Goal: Task Accomplishment & Management: Manage account settings

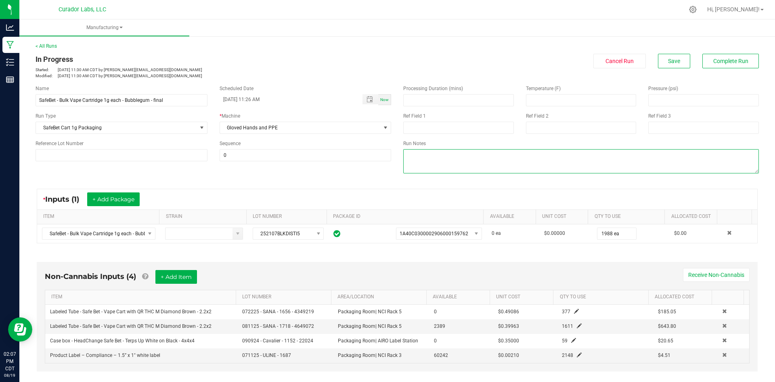
click at [415, 169] on textarea at bounding box center [581, 161] width 356 height 24
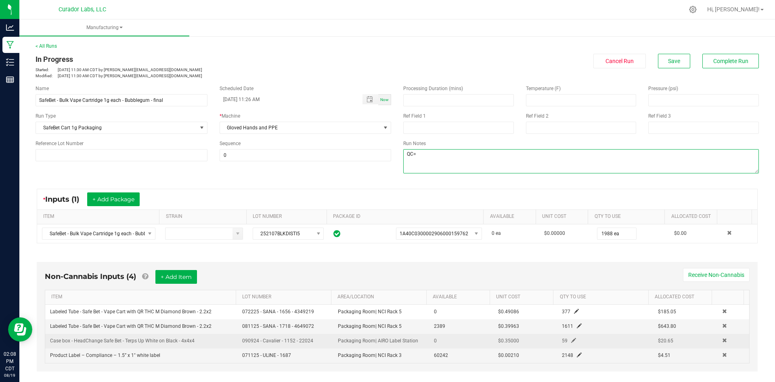
type textarea "QC="
click at [434, 347] on td "0" at bounding box center [461, 341] width 64 height 15
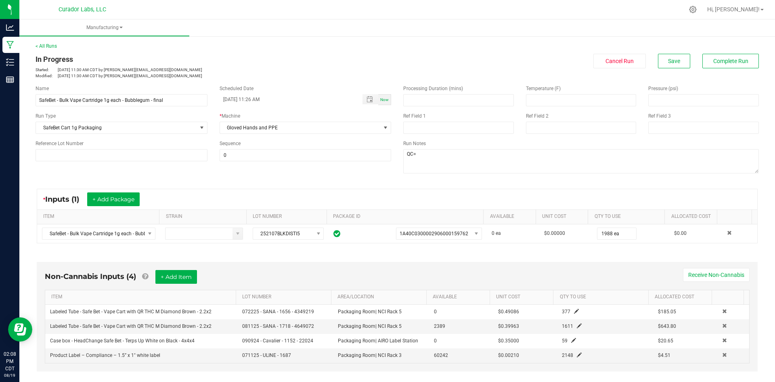
drag, startPoint x: 200, startPoint y: 341, endPoint x: 44, endPoint y: 341, distance: 155.5
click at [44, 341] on div "Non-Cannabis Inputs (4) + Add Item Receive Non-Cannabis ITEM LOT NUMBER AREA/LO…" at bounding box center [397, 316] width 721 height 109
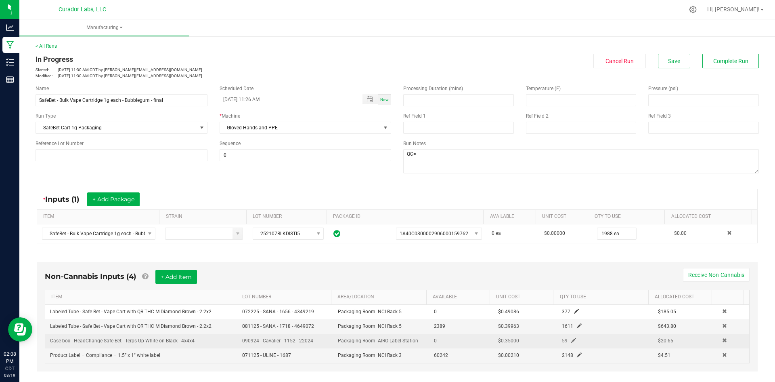
click at [79, 343] on span "Case box - HeadChange Safe Bet - Terps Up White on Black - 4x4x4" at bounding box center [122, 341] width 145 height 6
drag, startPoint x: 197, startPoint y: 341, endPoint x: 50, endPoint y: 343, distance: 146.6
click at [50, 343] on td "Case box - HeadChange Safe Bet - Terps Up White on Black - 4x4x4" at bounding box center [141, 341] width 192 height 15
copy span "Case box - HeadChange Safe Bet - Terps Up White on Black - 4x4x4"
click at [723, 340] on span at bounding box center [725, 340] width 5 height 5
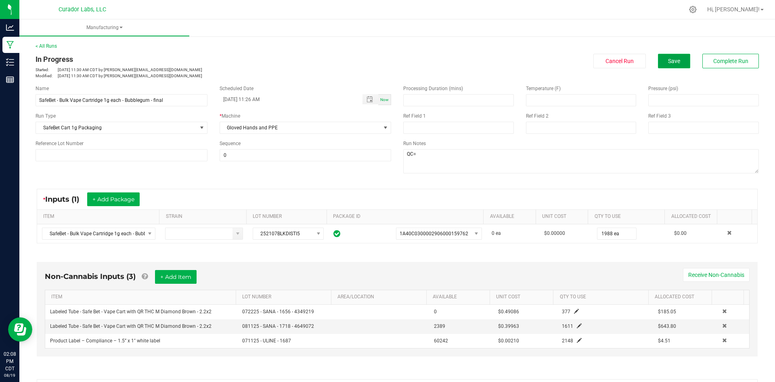
click at [662, 60] on button "Save" at bounding box center [674, 61] width 32 height 15
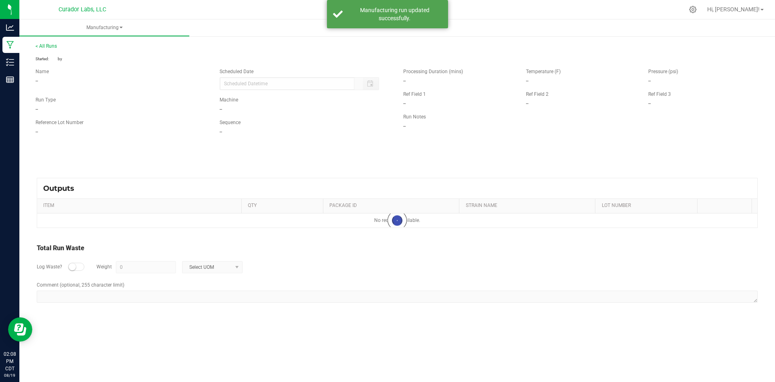
type input "[DATE] 11:26 AM"
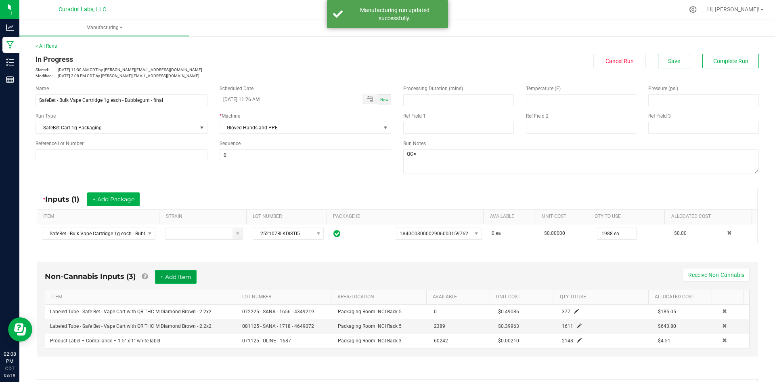
click at [174, 277] on button "+ Add Item" at bounding box center [176, 277] width 42 height 14
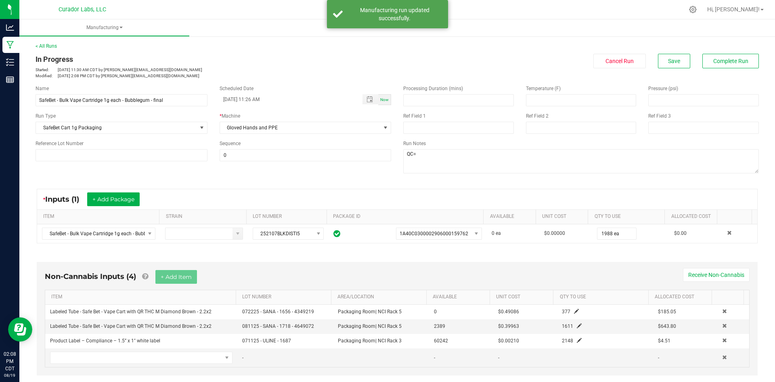
scroll to position [81, 0]
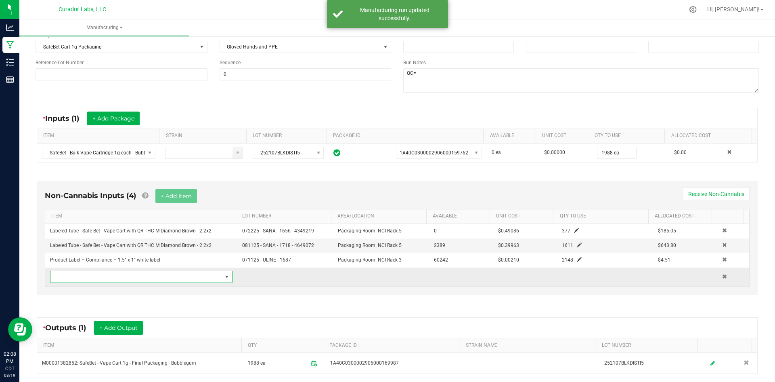
click at [138, 276] on span "NO DATA FOUND" at bounding box center [136, 276] width 172 height 11
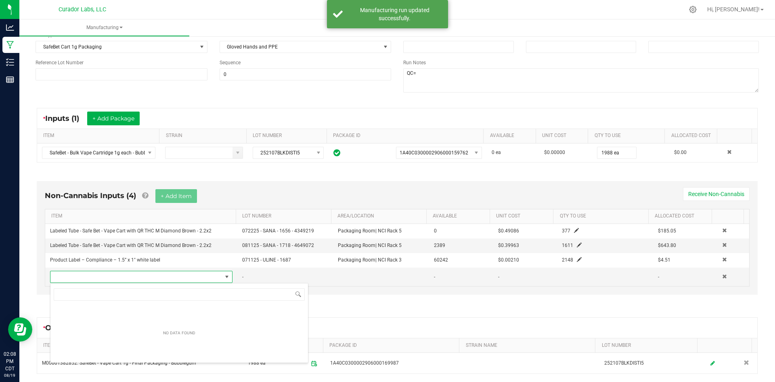
scroll to position [12, 178]
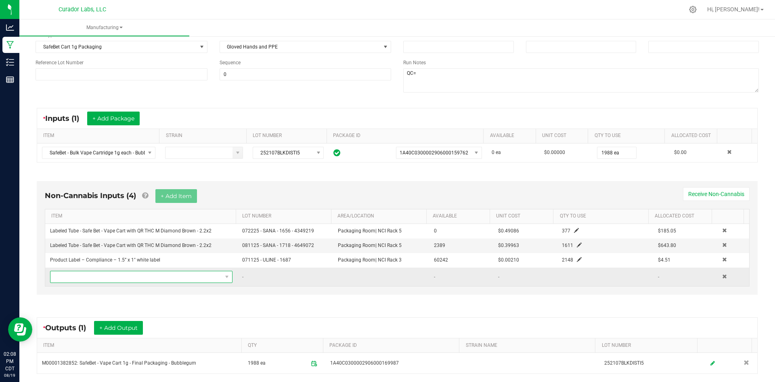
drag, startPoint x: 126, startPoint y: 291, endPoint x: 96, endPoint y: 276, distance: 34.0
drag, startPoint x: 96, startPoint y: 276, endPoint x: 68, endPoint y: 275, distance: 27.5
click at [68, 275] on span "NO DATA FOUND" at bounding box center [136, 276] width 172 height 11
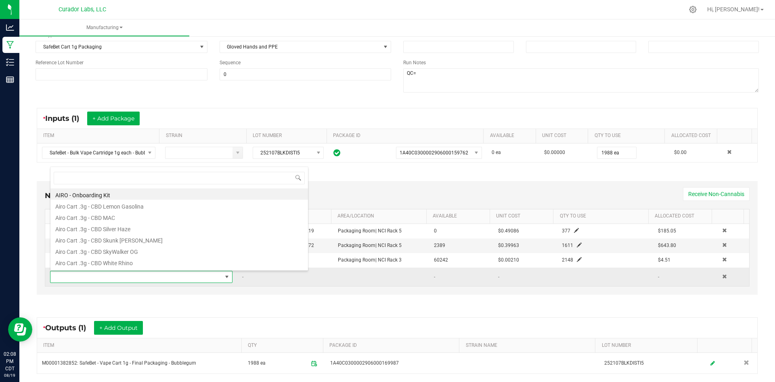
drag, startPoint x: 68, startPoint y: 275, endPoint x: 57, endPoint y: 281, distance: 12.3
click at [57, 281] on span at bounding box center [136, 276] width 172 height 11
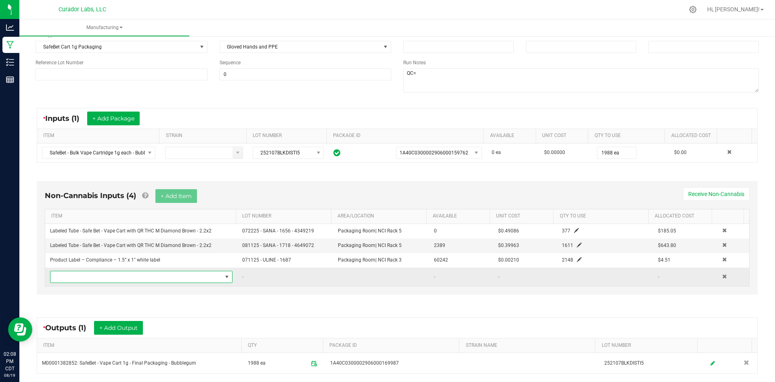
drag, startPoint x: 57, startPoint y: 281, endPoint x: 63, endPoint y: 279, distance: 6.0
click at [63, 279] on span "NO DATA FOUND" at bounding box center [136, 276] width 172 height 11
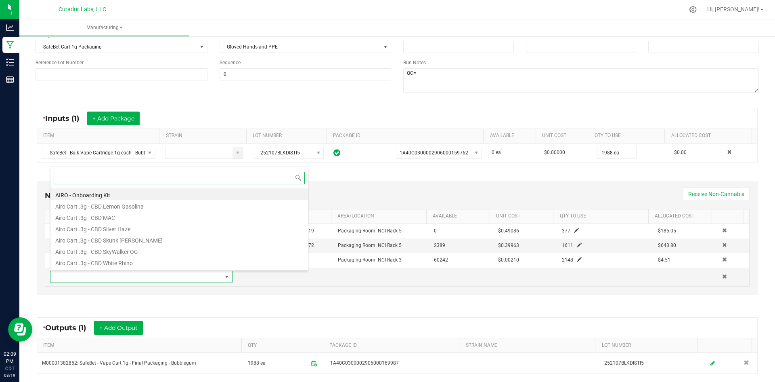
drag, startPoint x: 63, startPoint y: 279, endPoint x: 244, endPoint y: 177, distance: 207.8
click at [244, 177] on input at bounding box center [179, 178] width 251 height 13
paste input "Case box - HeadChange Safe Bet - Terps Up White on Black - 4x4x4"
type input "Case box - HeadChange Safe Bet - Terps Up White on Black - 4x4x4"
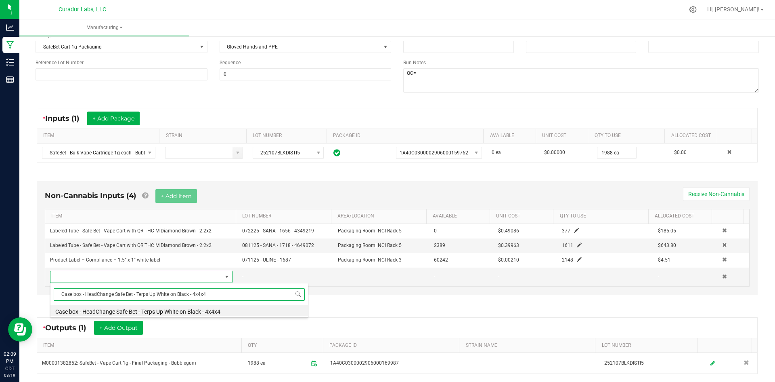
click at [208, 313] on li "Case box - HeadChange Safe Bet - Terps Up White on Black - 4x4x4" at bounding box center [179, 310] width 258 height 11
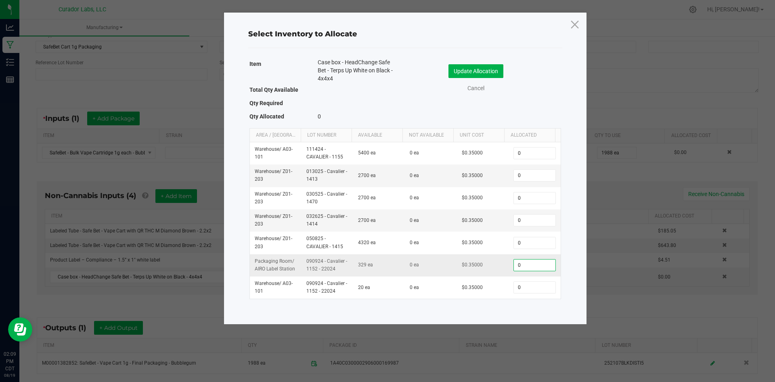
click at [540, 268] on input "0" at bounding box center [534, 264] width 41 height 11
type input "80"
click at [479, 63] on div "Update Allocation Cancel" at bounding box center [484, 79] width 144 height 42
click at [473, 72] on button "Update Allocation" at bounding box center [476, 71] width 55 height 14
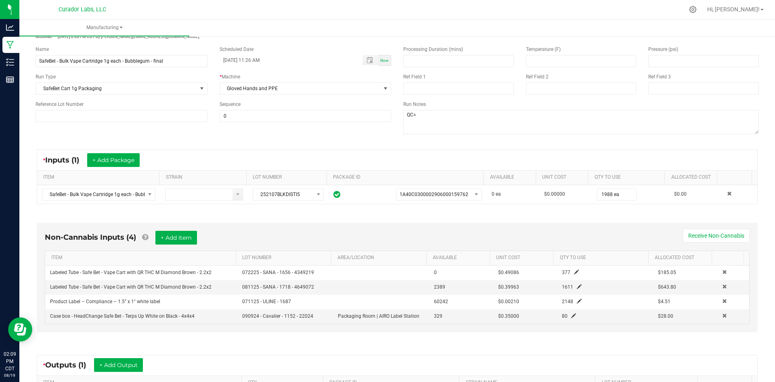
scroll to position [0, 0]
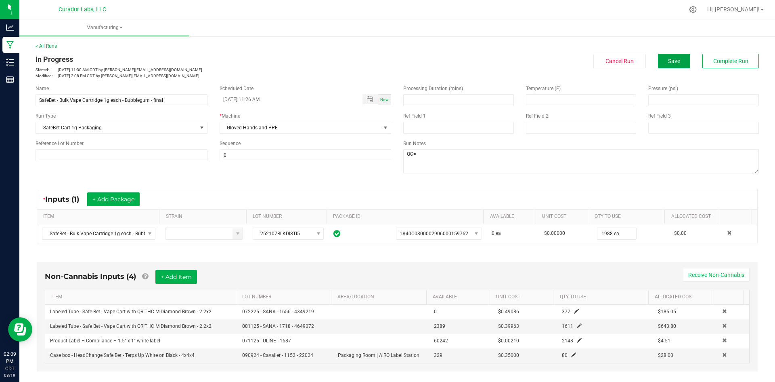
click at [665, 69] on div "In Progress Started: [DATE] 11:30 AM CDT by [PERSON_NAME][EMAIL_ADDRESS][DOMAIN…" at bounding box center [397, 66] width 736 height 25
click at [449, 158] on textarea at bounding box center [581, 161] width 356 height 24
type textarea "QC= GM"
drag, startPoint x: 665, startPoint y: 61, endPoint x: 652, endPoint y: 68, distance: 14.5
click at [668, 63] on span "Save" at bounding box center [674, 61] width 12 height 6
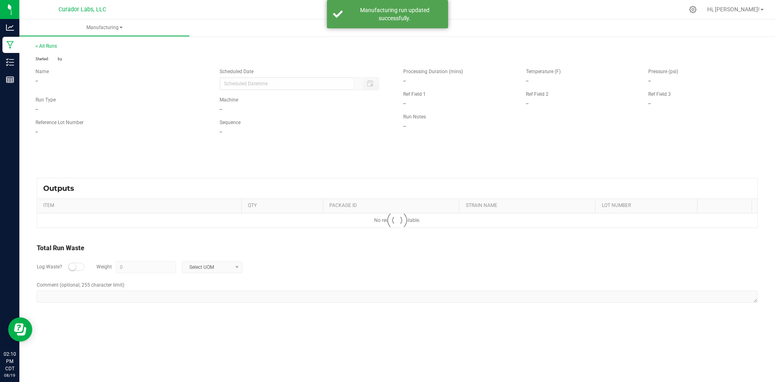
type input "[DATE] 11:26 AM"
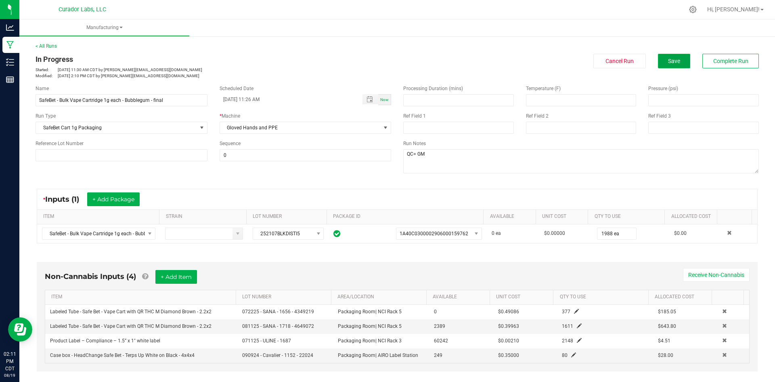
drag, startPoint x: 654, startPoint y: 65, endPoint x: 515, endPoint y: 103, distance: 143.4
click at [658, 65] on button "Save" at bounding box center [674, 61] width 32 height 15
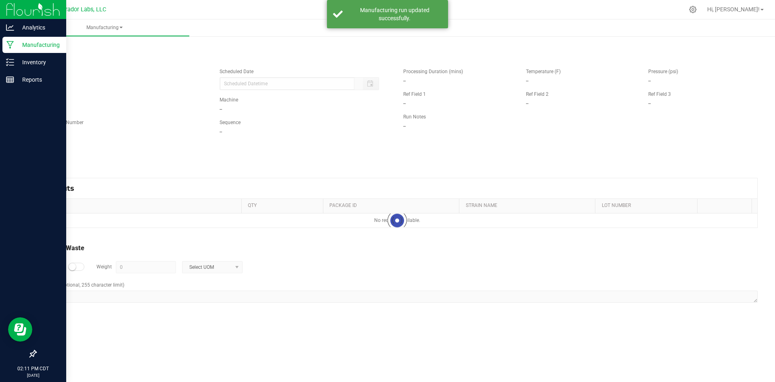
type input "[DATE] 11:26 AM"
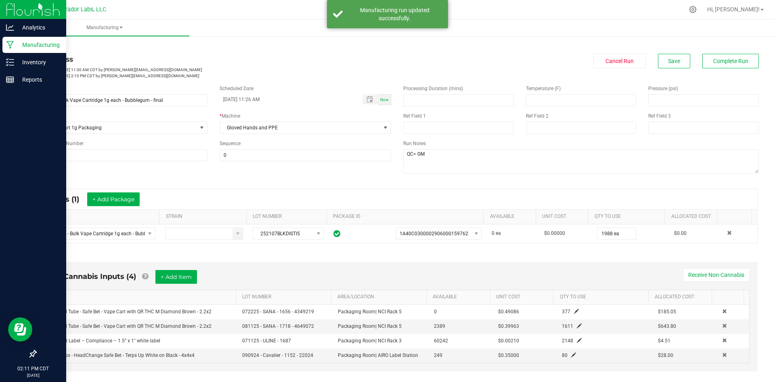
click at [19, 44] on p "Manufacturing" at bounding box center [38, 45] width 48 height 10
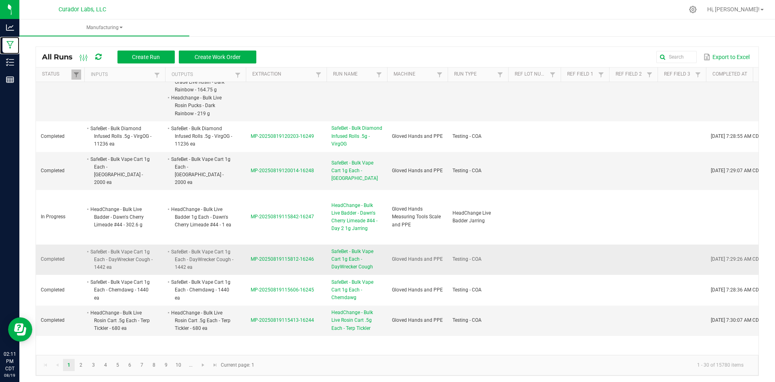
scroll to position [687, 0]
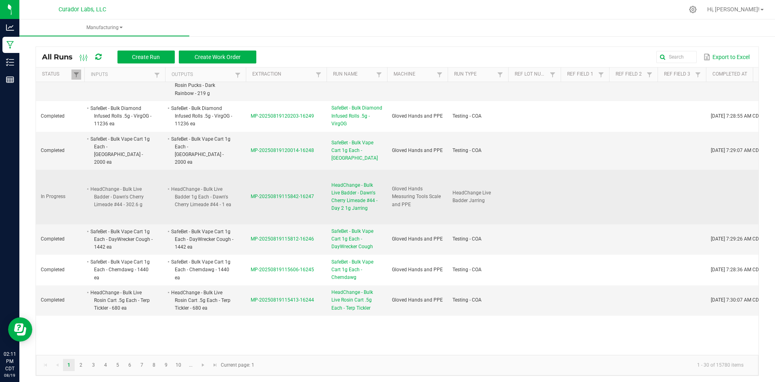
click at [337, 187] on span "HeadChange - Bulk Live Badder - Dawn's Cherry Limeade #44 - Day 2 1g Jarring" at bounding box center [357, 196] width 51 height 31
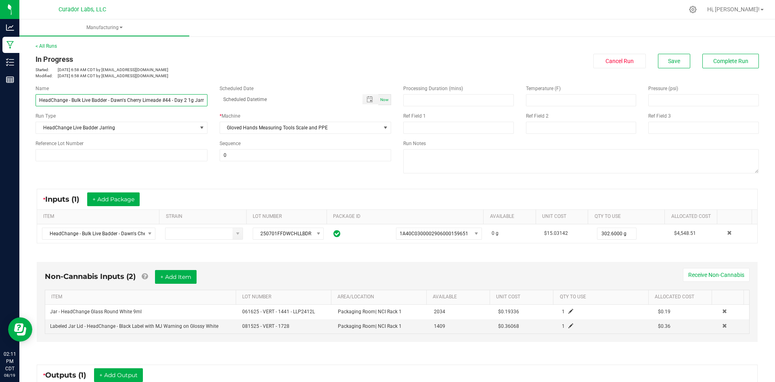
click at [185, 99] on input "HeadChange - Bulk Live Badder - Dawn's Cherry Limeade #44 - Day 2 1g Jarring" at bounding box center [122, 100] width 172 height 12
type input "HeadChange - Bulk Live Badder - Dawn's Cherry Limeade #44 - Day 4 1g Jarring"
click at [169, 179] on div "Name HeadChange - Bulk Live Badder - Dawn's Cherry Limeade #44 - Day 4 1g Jarri…" at bounding box center [397, 130] width 736 height 103
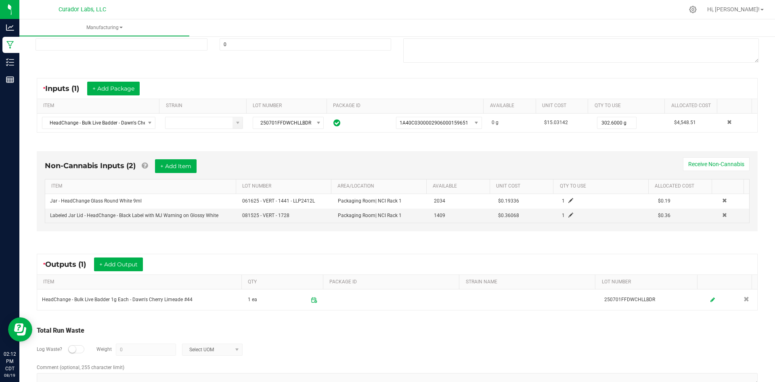
scroll to position [131, 0]
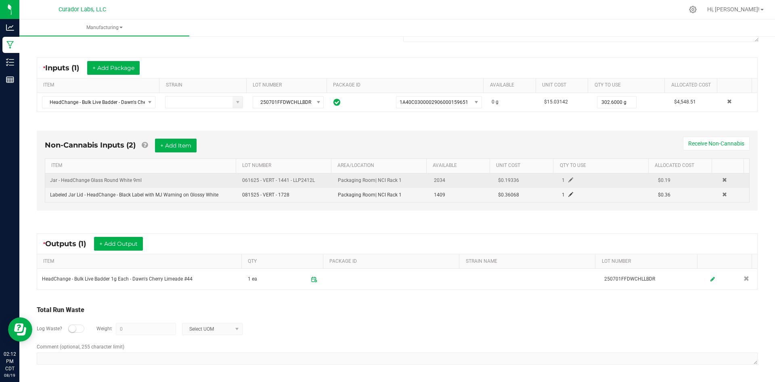
click at [569, 179] on span at bounding box center [571, 179] width 5 height 5
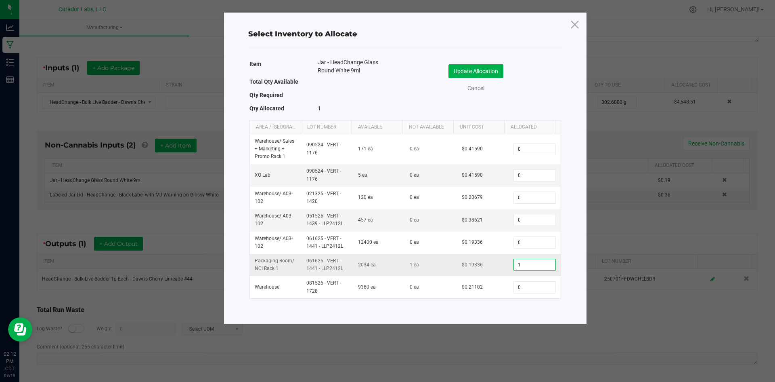
drag, startPoint x: 523, startPoint y: 264, endPoint x: 491, endPoint y: 262, distance: 32.4
click at [496, 264] on tr "Packaging Room / NCI Rack 1 061625 - VERT - 1441 - LLP2412L 2034 ea 1 ea $0.193…" at bounding box center [405, 265] width 311 height 22
type input "285"
click at [478, 69] on button "Update Allocation" at bounding box center [476, 71] width 55 height 14
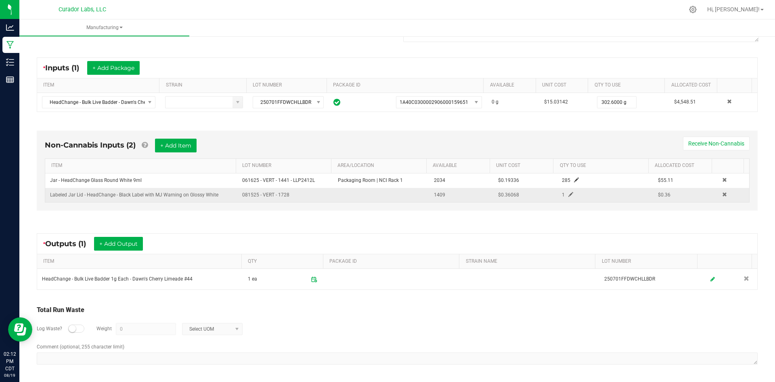
click at [569, 192] on span at bounding box center [571, 194] width 5 height 5
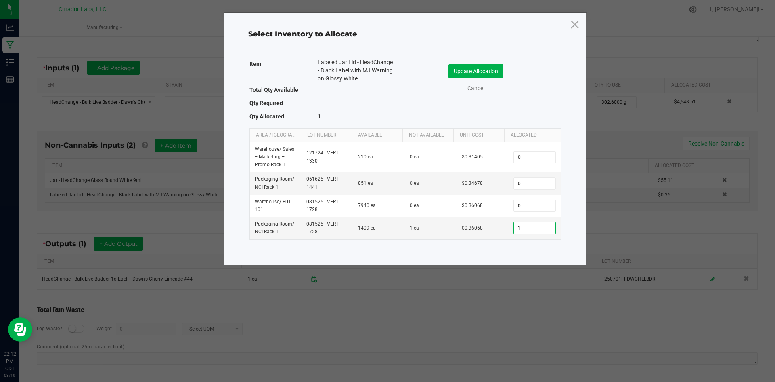
drag, startPoint x: 530, startPoint y: 231, endPoint x: 481, endPoint y: 240, distance: 50.4
click at [481, 240] on div "Item Labeled Jar Lid - HeadChange - Black Label with MJ Warning on Glossy White…" at bounding box center [405, 149] width 318 height 185
click at [525, 227] on input "1" at bounding box center [534, 227] width 41 height 11
type input "285"
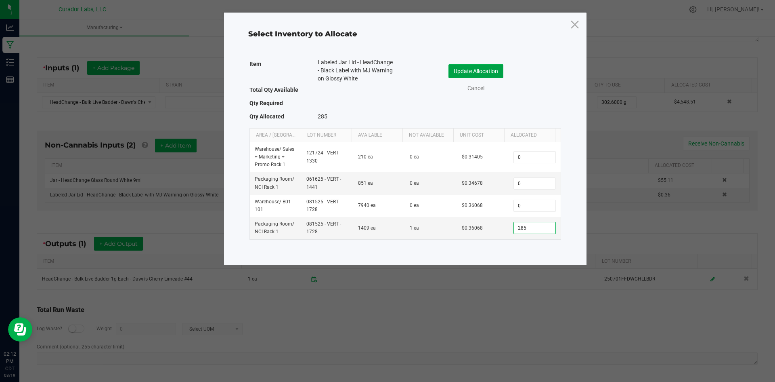
drag, startPoint x: 458, startPoint y: 72, endPoint x: 454, endPoint y: 70, distance: 4.4
click at [455, 69] on button "Update Allocation" at bounding box center [476, 71] width 55 height 14
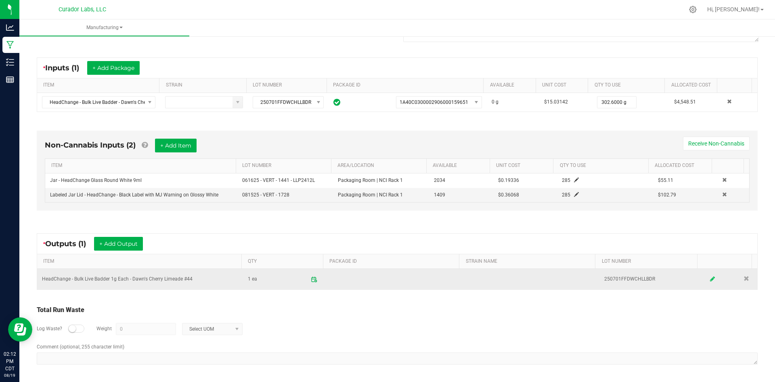
click at [710, 276] on icon at bounding box center [712, 279] width 5 height 6
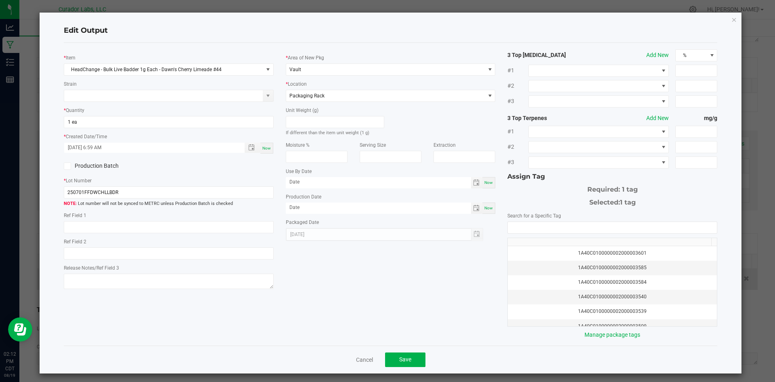
scroll to position [0, 0]
click at [122, 125] on input "1" at bounding box center [168, 121] width 209 height 11
type input "285 ea"
click at [313, 187] on span at bounding box center [378, 182] width 185 height 11
click at [314, 180] on input "month/day/year" at bounding box center [378, 182] width 185 height 10
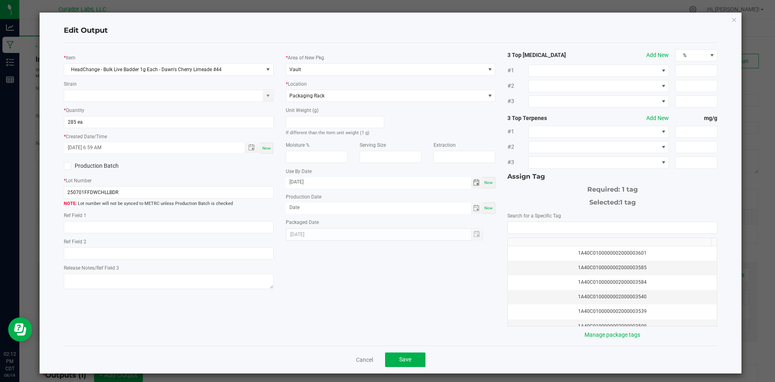
type input "[DATE]"
click at [322, 206] on input "month/day/year" at bounding box center [378, 207] width 185 height 10
type input "[DATE]"
click at [549, 226] on input "NO DATA FOUND" at bounding box center [612, 227] width 209 height 11
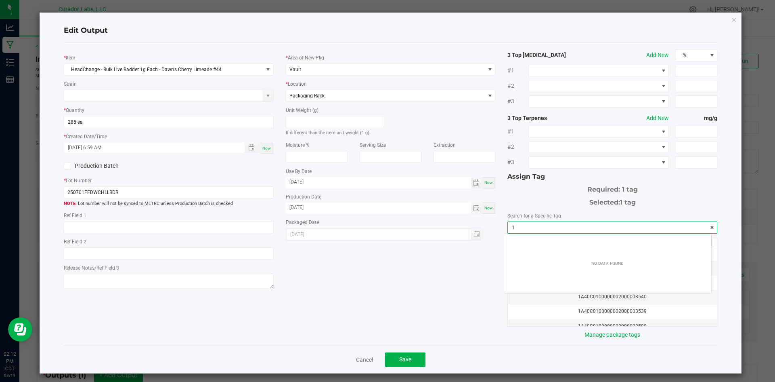
scroll to position [11, 208]
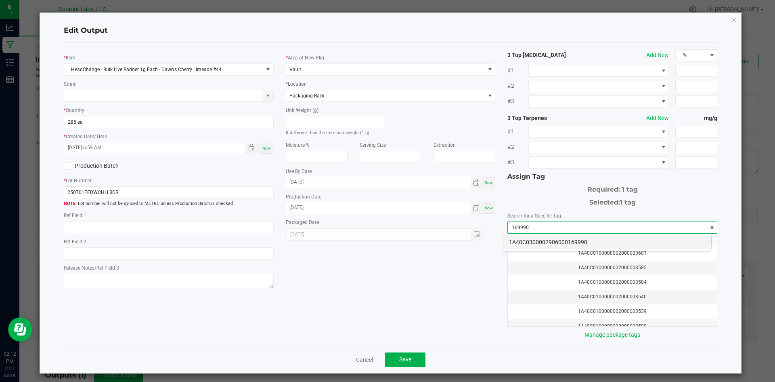
click at [550, 240] on li "1A40C0300002906000169990" at bounding box center [607, 242] width 207 height 14
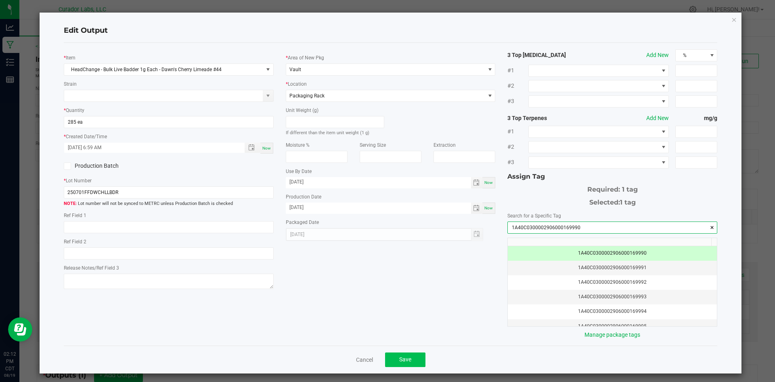
type input "1A40C0300002906000169990"
click at [389, 361] on button "Save" at bounding box center [405, 359] width 40 height 15
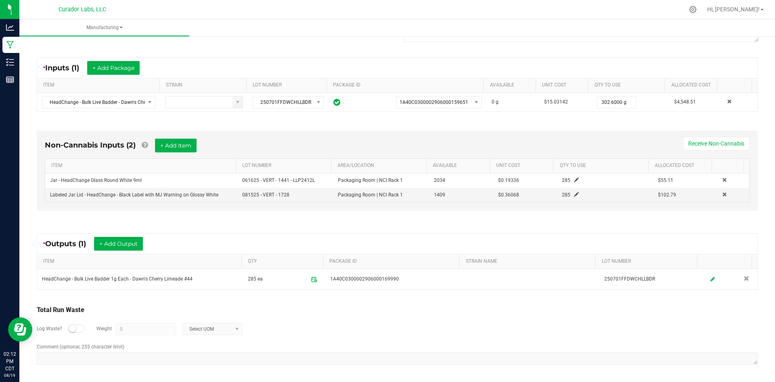
click at [74, 328] on small at bounding box center [72, 328] width 7 height 7
type input "302.6000 g"
click at [432, 350] on div "Comment (optional, 255 character limit)" at bounding box center [397, 354] width 721 height 23
click at [129, 335] on div "Log Waste? Weight 0 Select UOM" at bounding box center [397, 329] width 721 height 28
paste input "17.6"
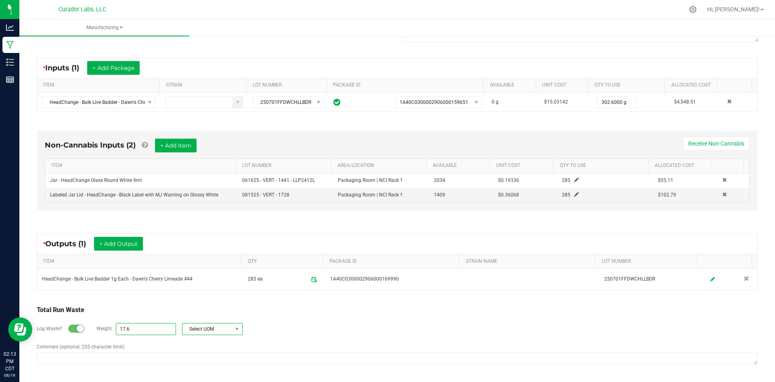
click at [215, 324] on span "Select UOM" at bounding box center [208, 328] width 50 height 11
click at [202, 261] on li "Gram" at bounding box center [212, 258] width 60 height 11
type input "17.6 g"
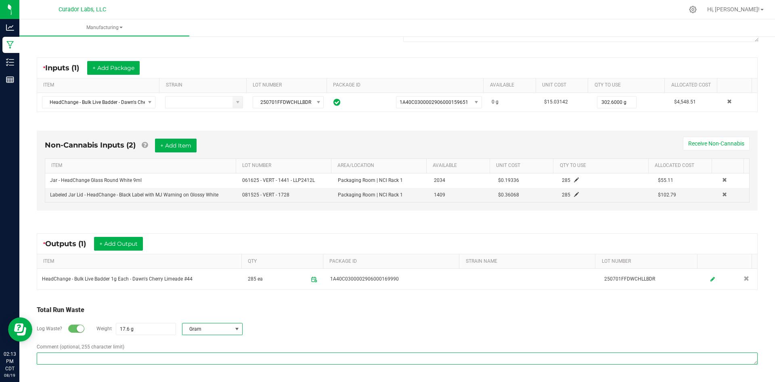
click at [137, 357] on textarea "Comment (optional, 255 character limit)" at bounding box center [397, 358] width 721 height 12
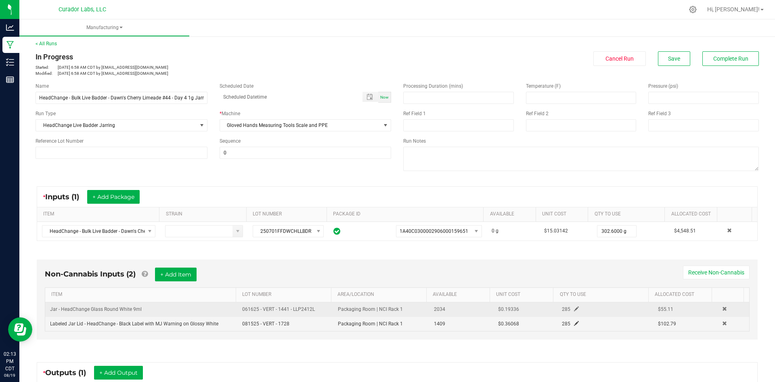
scroll to position [0, 0]
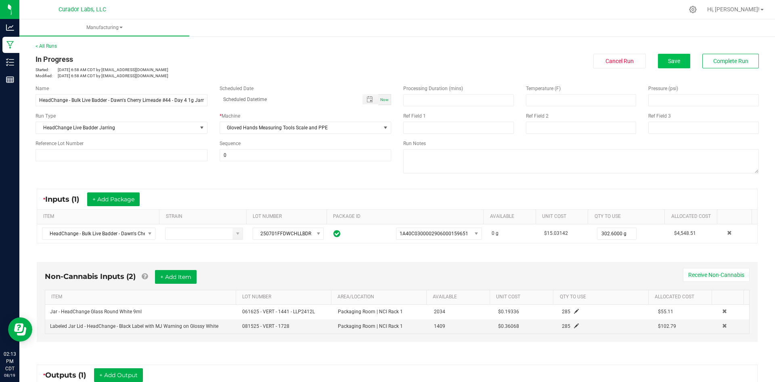
type textarea "waste on gloves, jars, mats, scales, and tools"
click at [667, 55] on button "Save" at bounding box center [674, 61] width 32 height 15
click at [455, 158] on textarea at bounding box center [581, 161] width 356 height 24
type textarea "qc=sh"
click at [670, 62] on span "Save" at bounding box center [674, 61] width 12 height 6
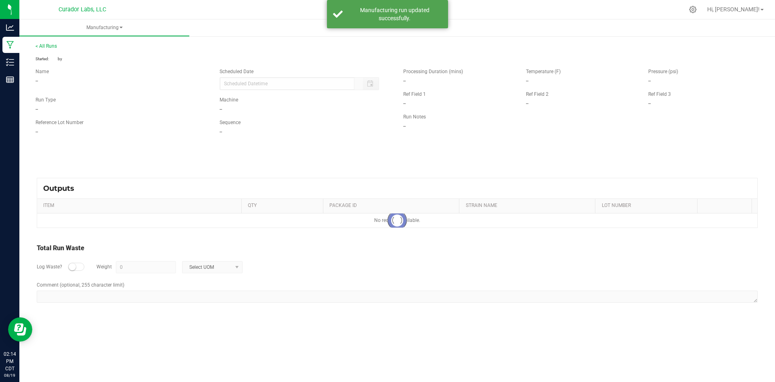
type input "17.6 g"
type textarea "waste on gloves, jars, mats, scales, and tools"
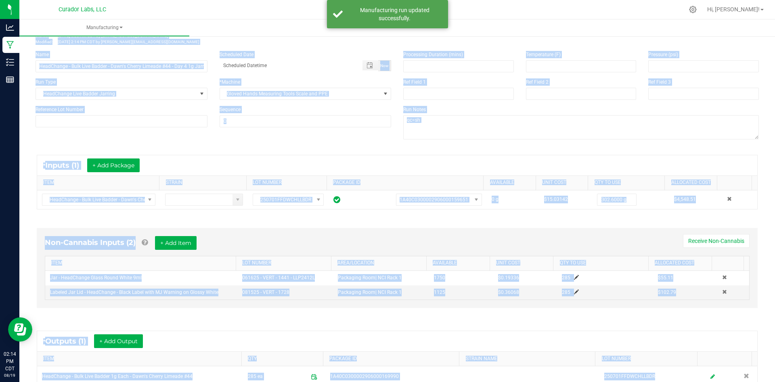
scroll to position [131, 0]
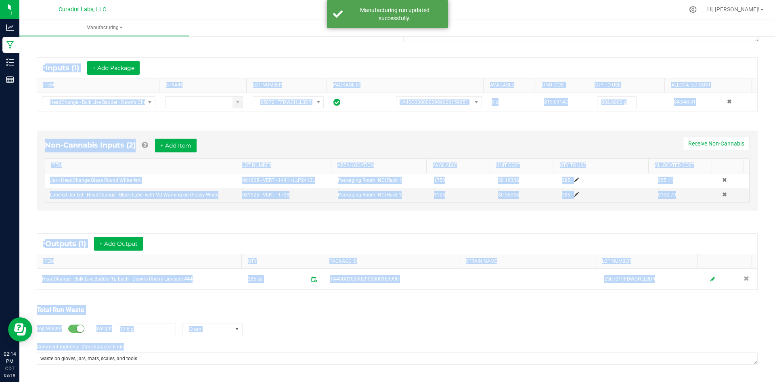
drag, startPoint x: 36, startPoint y: 59, endPoint x: 315, endPoint y: 385, distance: 430.2
click at [315, 381] on html "Analytics Manufacturing Inventory Reports 02:14 PM CDT [DATE] 08/19 Curador Lab…" at bounding box center [387, 191] width 775 height 382
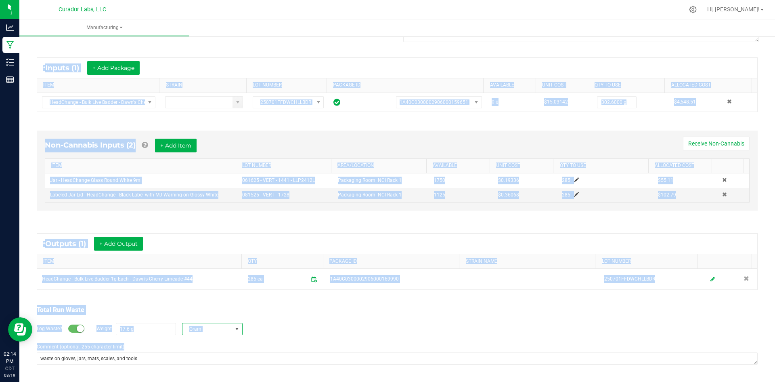
copy manufacturing-process-run "Lo Ipsumdol Sitamet: Con 96, 7955 6:81 AD ELI se doeiu@temporincidid.utl Etdolo…"
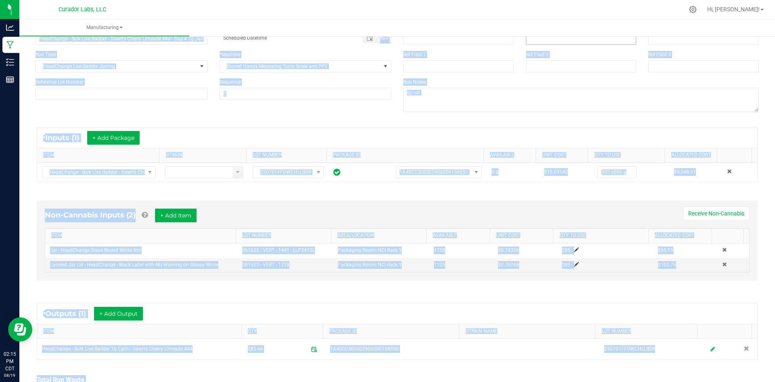
scroll to position [0, 0]
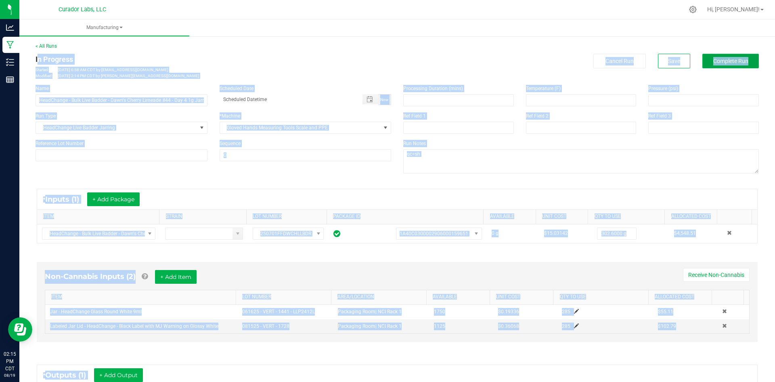
click at [732, 54] on button "Complete Run" at bounding box center [731, 61] width 57 height 15
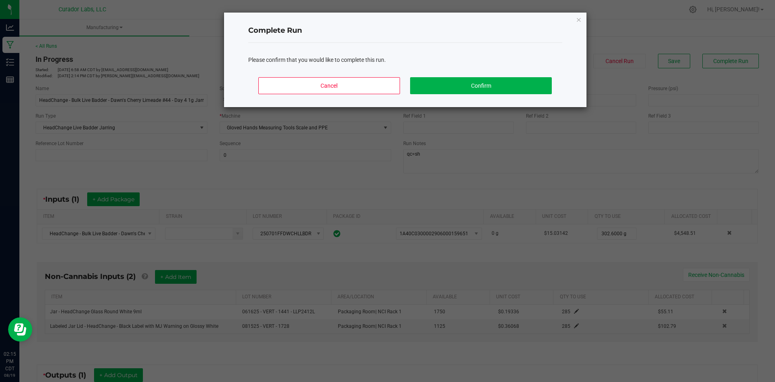
click at [430, 170] on ngb-modal-window "Complete Run Please confirm that you would like to complete this run. Cancel Co…" at bounding box center [391, 191] width 782 height 382
click at [365, 78] on button "Cancel" at bounding box center [328, 85] width 141 height 17
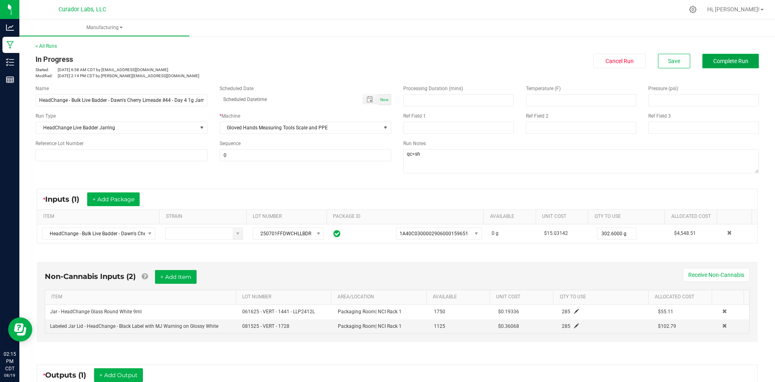
click at [722, 63] on span "Complete Run" at bounding box center [731, 61] width 35 height 6
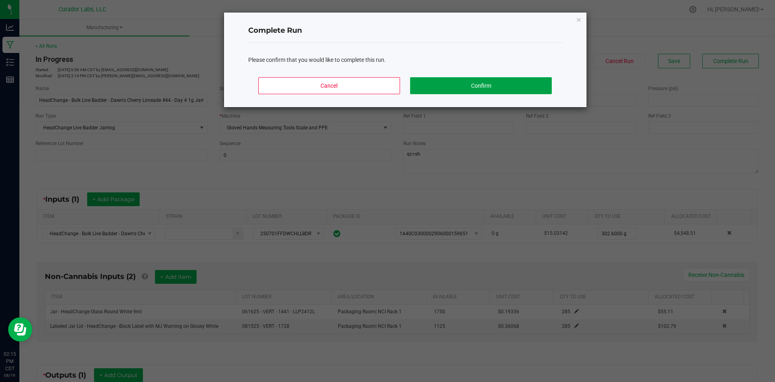
click at [492, 95] on div "Cancel Confirm" at bounding box center [405, 89] width 314 height 36
click at [489, 85] on button "Confirm" at bounding box center [480, 85] width 141 height 17
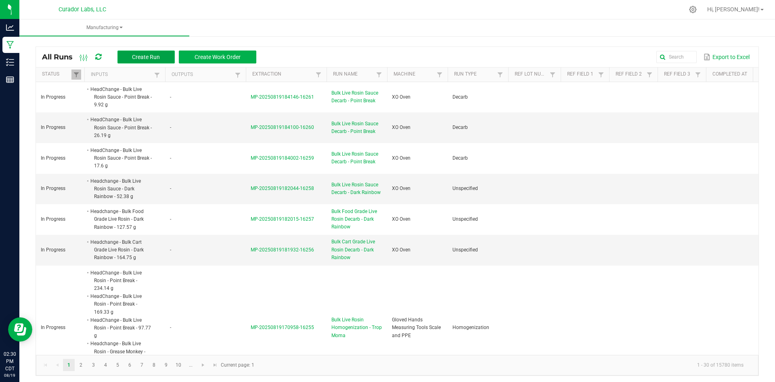
click at [130, 61] on button "Create Run" at bounding box center [146, 56] width 57 height 13
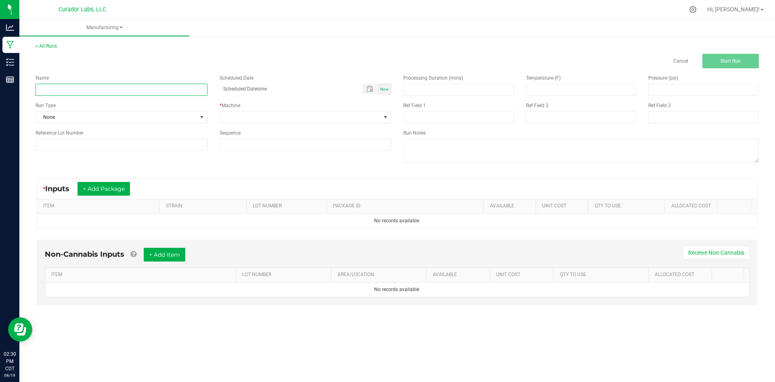
click at [109, 91] on input at bounding box center [122, 90] width 172 height 12
paste input "HeadChange - Bulk Live Badder 1g Each - Dawn's Cherry Limeade #44"
type input "HeadChange - Bulk Live Badder 1g Each - Dawn's Cherry Limeade #44 - final"
click at [170, 124] on div "Name HeadChange - Bulk Live Badder 1g Each - Dawn's Cherry Limeade #44 - final …" at bounding box center [213, 112] width 368 height 88
click at [169, 120] on span "None" at bounding box center [116, 116] width 161 height 11
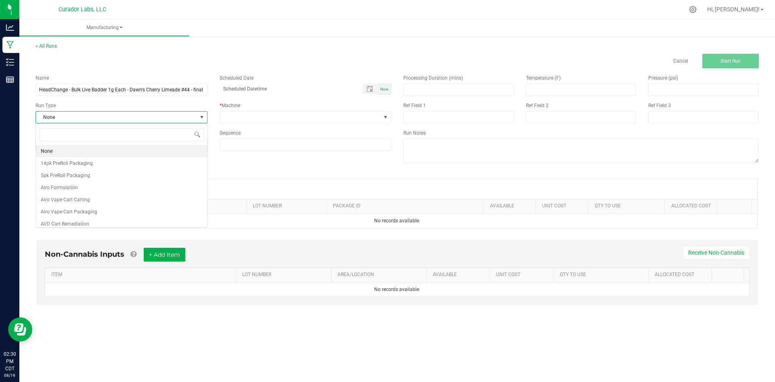
scroll to position [12, 172]
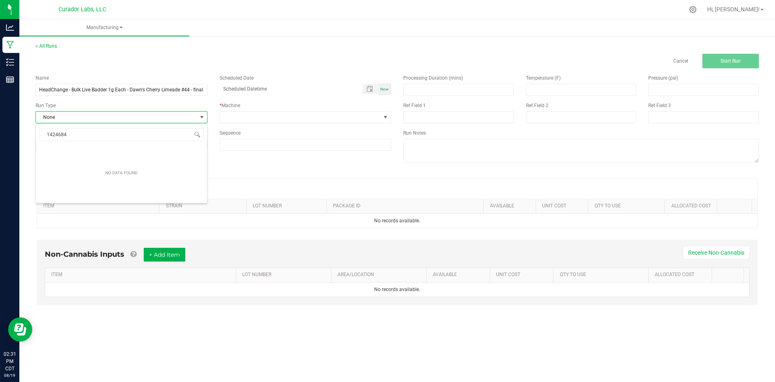
drag, startPoint x: 84, startPoint y: 138, endPoint x: 25, endPoint y: 143, distance: 59.1
click at [26, 142] on body "Analytics Manufacturing Inventory Reports 02:31 PM CDT [DATE] 08/19 Curador Lab…" at bounding box center [387, 191] width 775 height 382
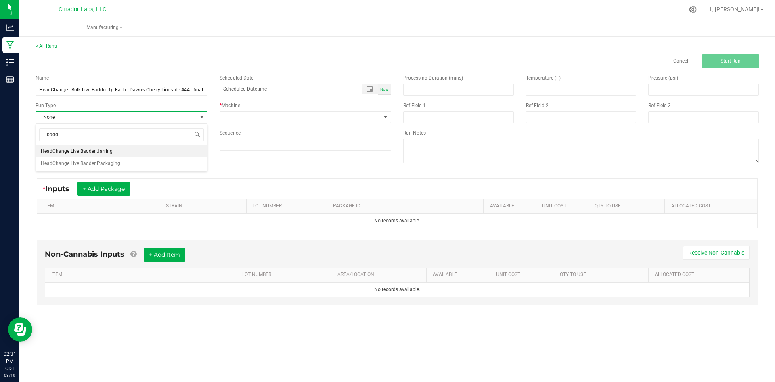
type input "badde"
click at [38, 163] on li "HeadChange Live Badder Packaging" at bounding box center [121, 163] width 171 height 12
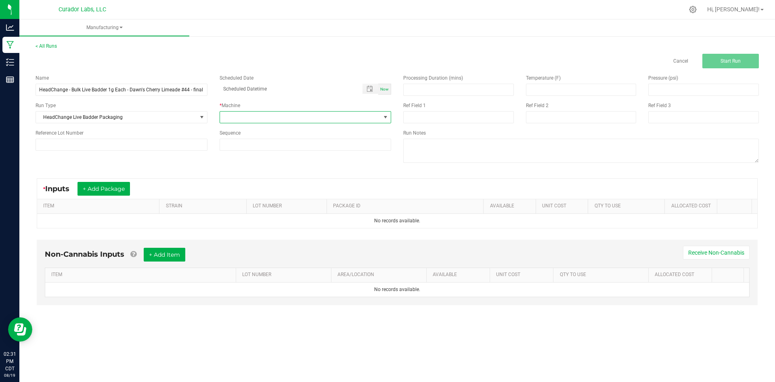
click at [254, 118] on span at bounding box center [300, 116] width 161 height 11
type input "gl"
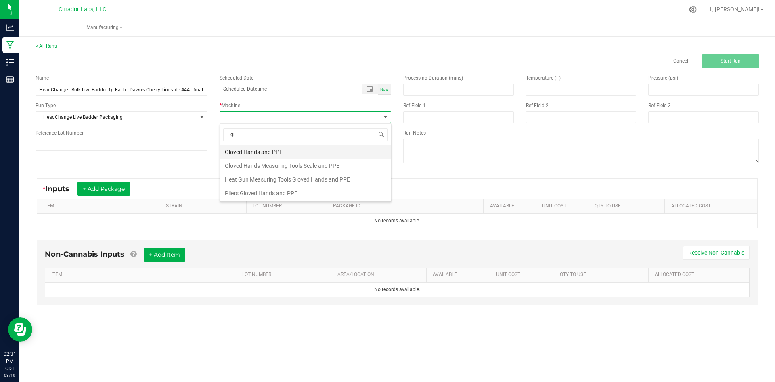
click at [248, 148] on li "Gloved Hands and PPE" at bounding box center [305, 152] width 171 height 14
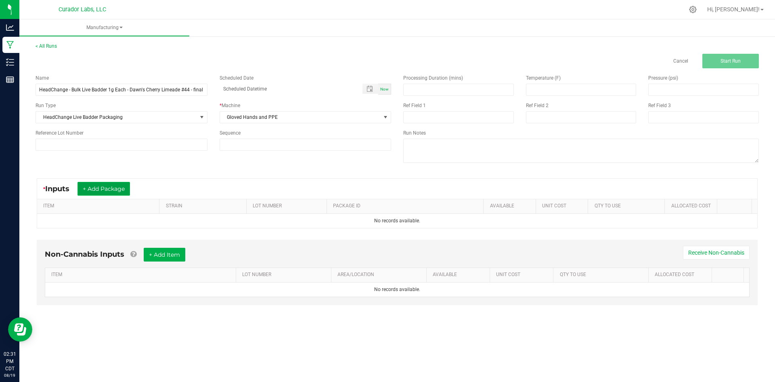
drag, startPoint x: 107, startPoint y: 191, endPoint x: 103, endPoint y: 194, distance: 5.1
click at [103, 194] on button "+ Add Package" at bounding box center [104, 189] width 53 height 14
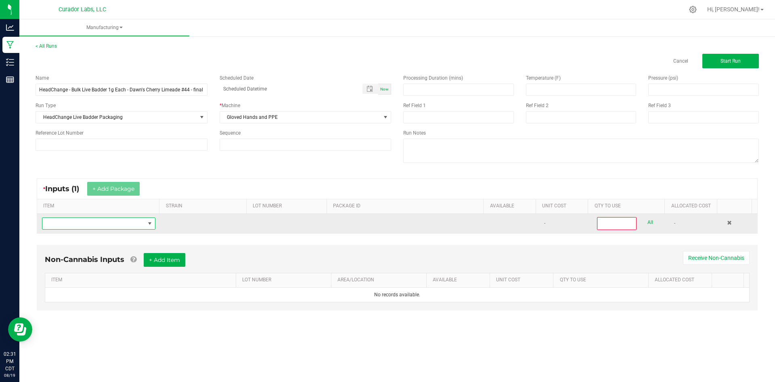
click at [86, 221] on span "NO DATA FOUND" at bounding box center [93, 223] width 103 height 11
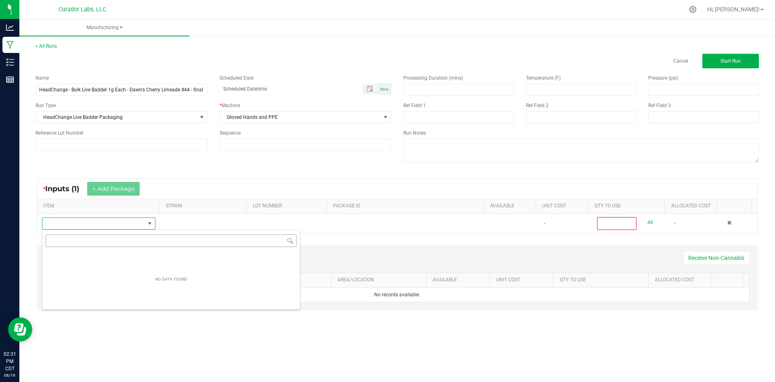
scroll to position [12, 111]
type input "1"
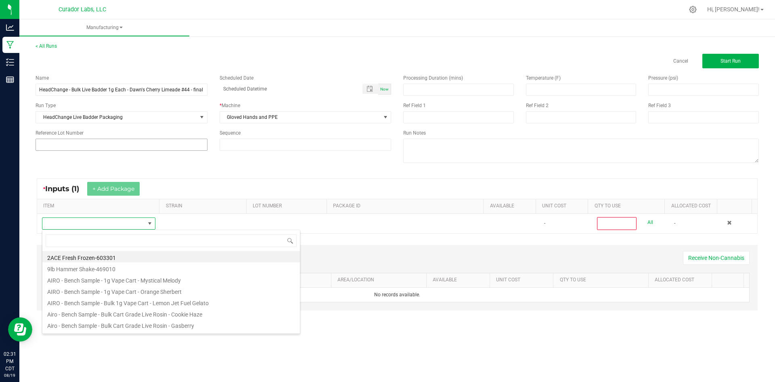
type input "HeadChange - Bulk Live Badder 1g Each - Dawn's Cherry Limeade #44"
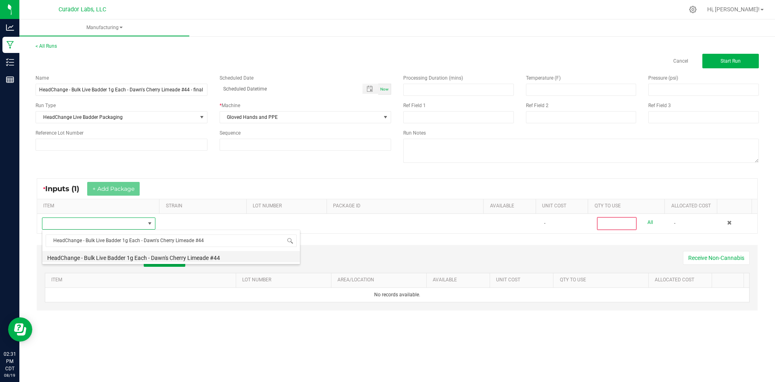
click at [103, 258] on li "HeadChange - Bulk Live Badder 1g Each - Dawn's Cherry Limeade #44" at bounding box center [171, 256] width 258 height 11
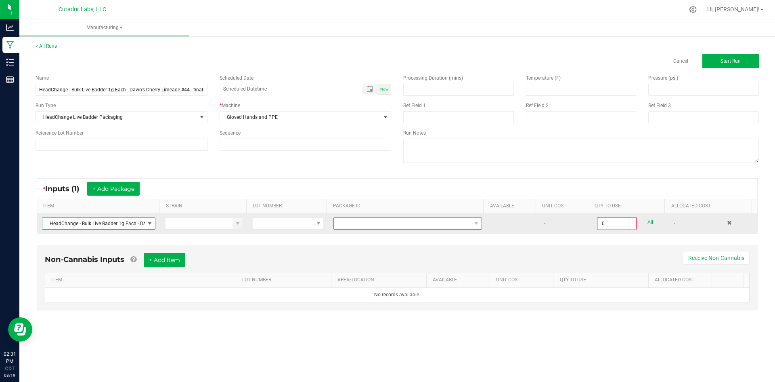
click at [419, 227] on span at bounding box center [403, 223] width 138 height 11
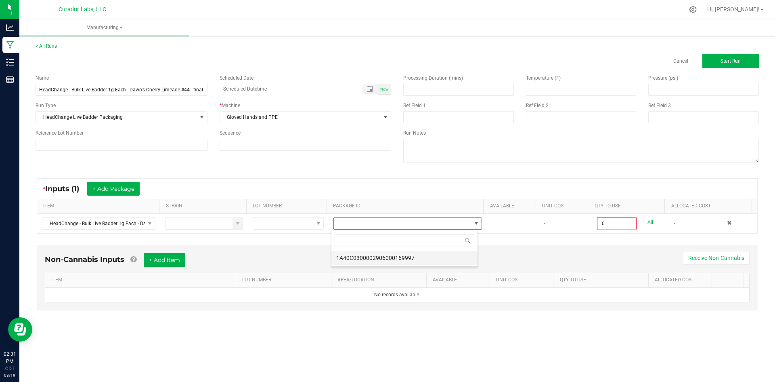
click at [413, 255] on li "1A40C0300002906000169997" at bounding box center [405, 258] width 146 height 14
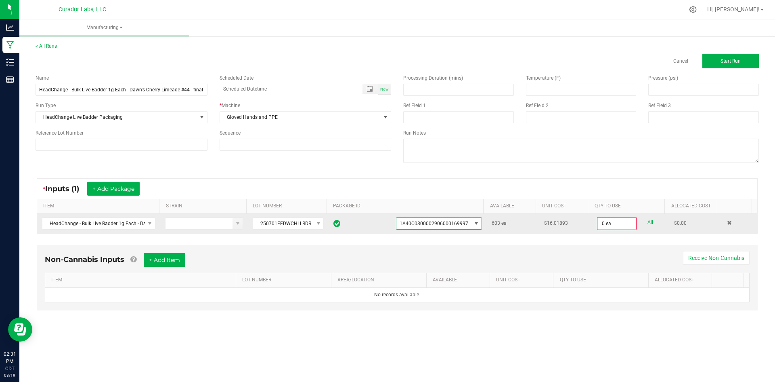
click at [648, 221] on link "All" at bounding box center [651, 222] width 6 height 11
type input "603 ea"
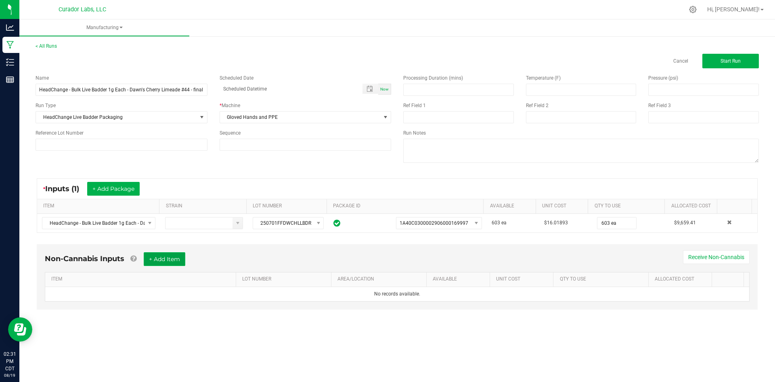
click at [157, 256] on button "+ Add Item" at bounding box center [165, 259] width 42 height 14
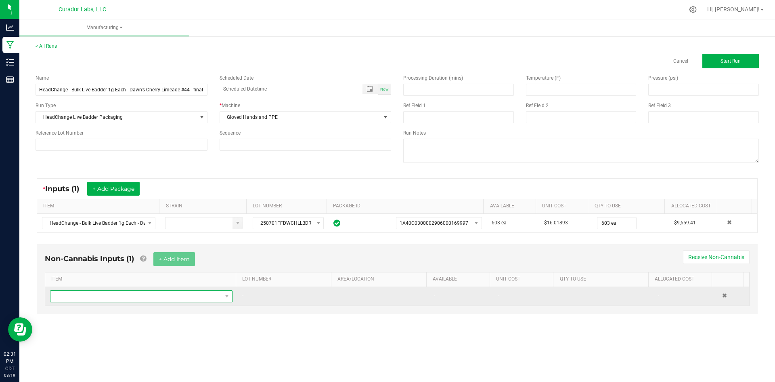
click at [139, 298] on span "NO DATA FOUND" at bounding box center [136, 295] width 172 height 11
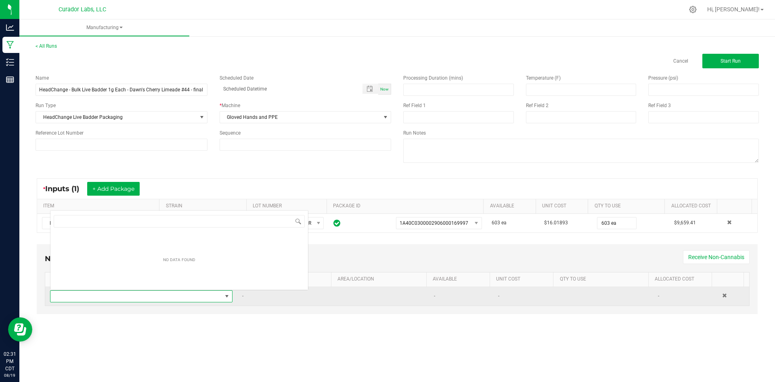
scroll to position [12, 179]
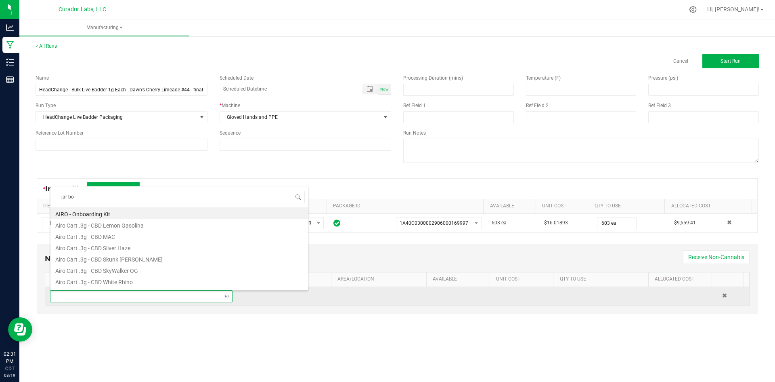
type input "jar box"
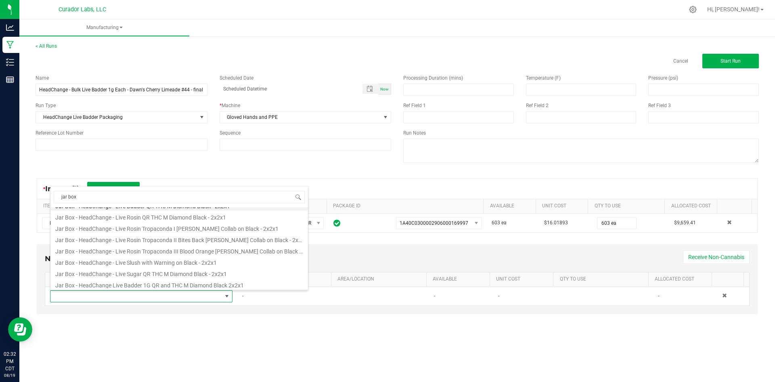
scroll to position [0, 0]
click at [116, 214] on li "Jar Box - HeadChange - Live Badder QR THC M Diamond Black - 2x2x1" at bounding box center [179, 212] width 258 height 11
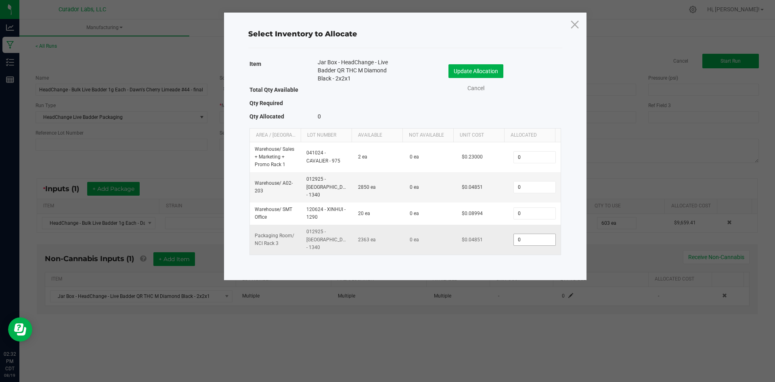
click at [541, 234] on input "0" at bounding box center [534, 239] width 41 height 11
type input "603"
click at [492, 72] on button "Update Allocation" at bounding box center [476, 71] width 55 height 14
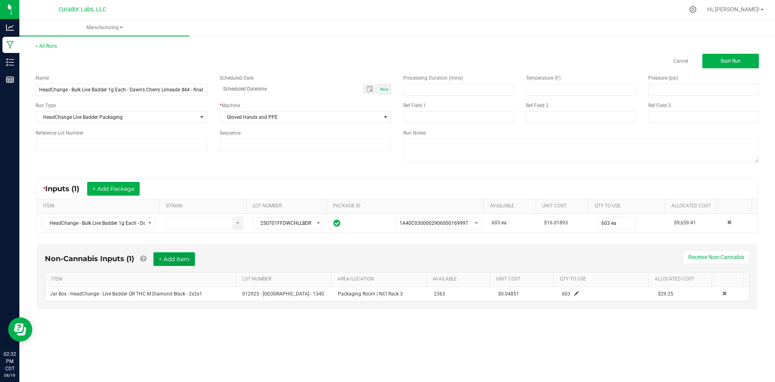
click at [190, 257] on button "+ Add Item" at bounding box center [174, 259] width 42 height 14
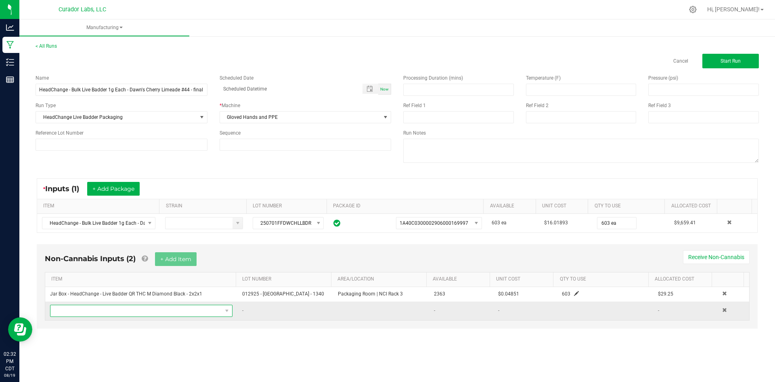
click at [143, 315] on span "NO DATA FOUND" at bounding box center [136, 310] width 172 height 11
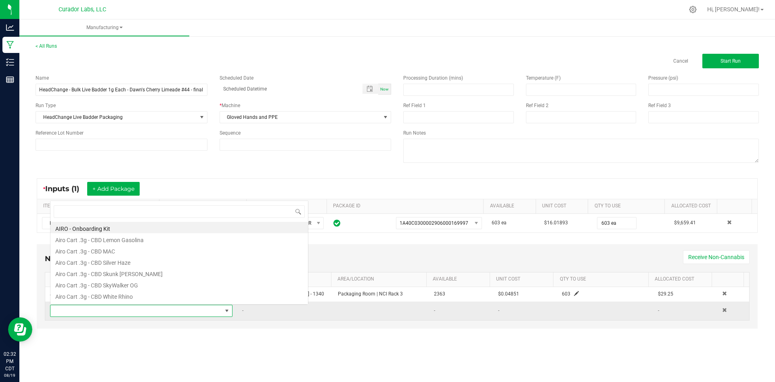
scroll to position [12, 179]
type input "terps"
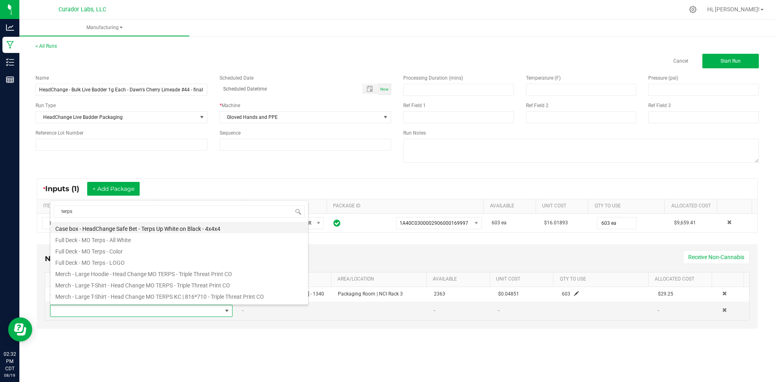
click at [154, 224] on li "Case box - HeadChange Safe Bet - Terps Up White on Black - 4x4x4" at bounding box center [179, 227] width 258 height 11
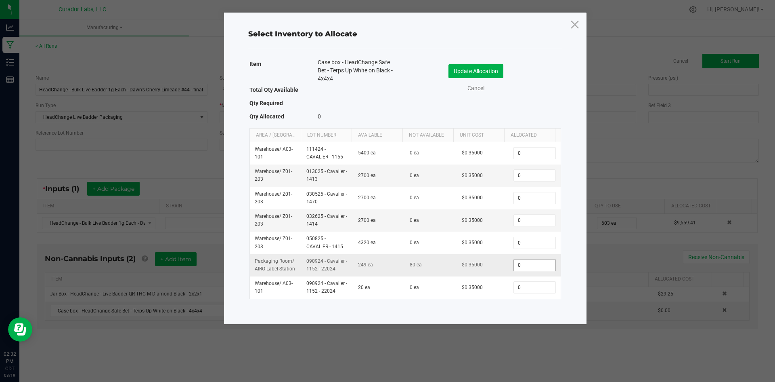
click at [534, 264] on input "0" at bounding box center [534, 264] width 41 height 11
type input "51"
click at [495, 71] on button "Update Allocation" at bounding box center [476, 71] width 55 height 14
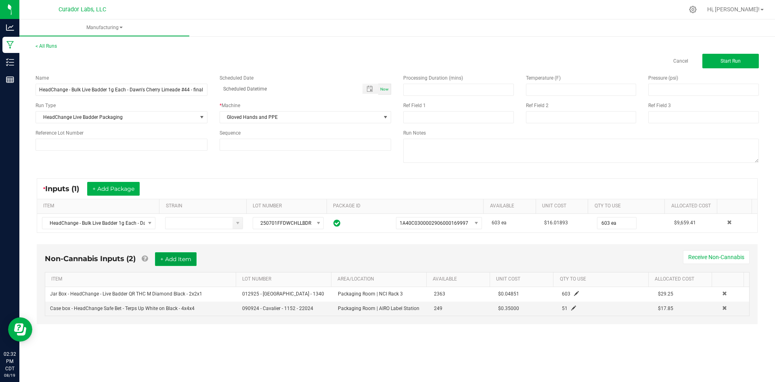
click at [180, 259] on button "+ Add Item" at bounding box center [176, 259] width 42 height 14
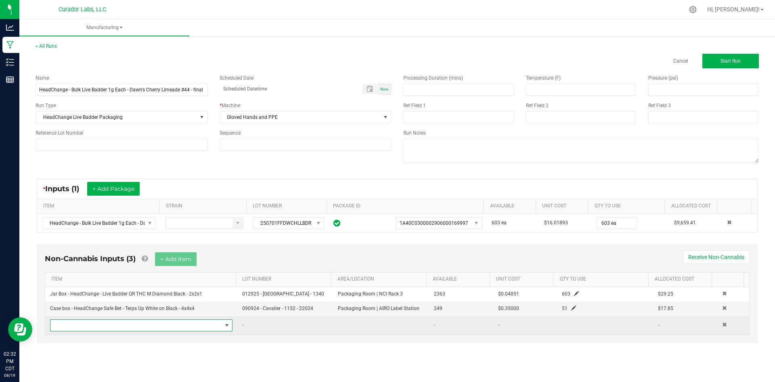
click at [142, 328] on span "NO DATA FOUND" at bounding box center [136, 324] width 172 height 11
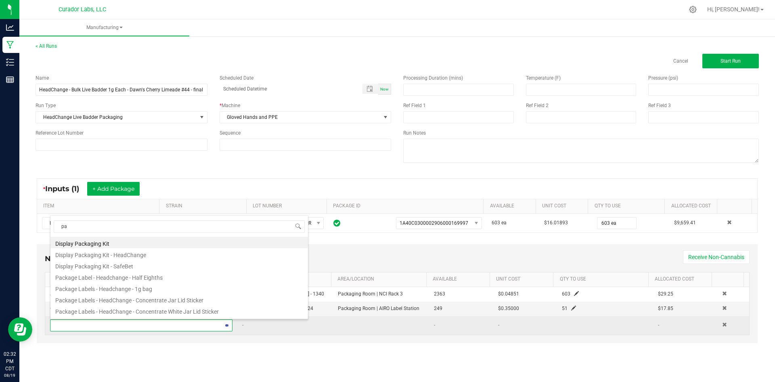
type input "p"
type input "product label"
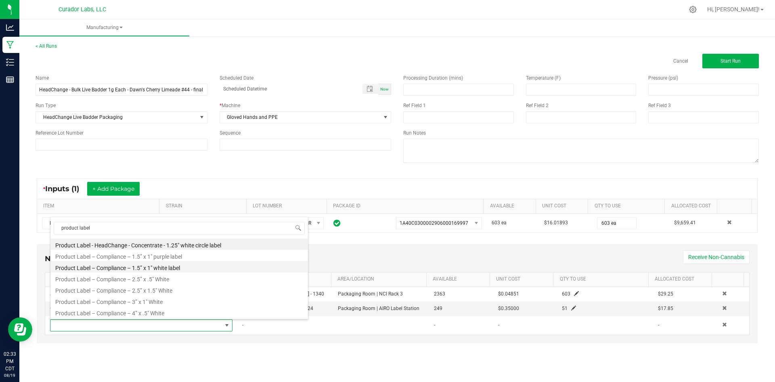
click at [142, 264] on li "Product Label – Compliance – 1.5” x 1" white label" at bounding box center [179, 266] width 258 height 11
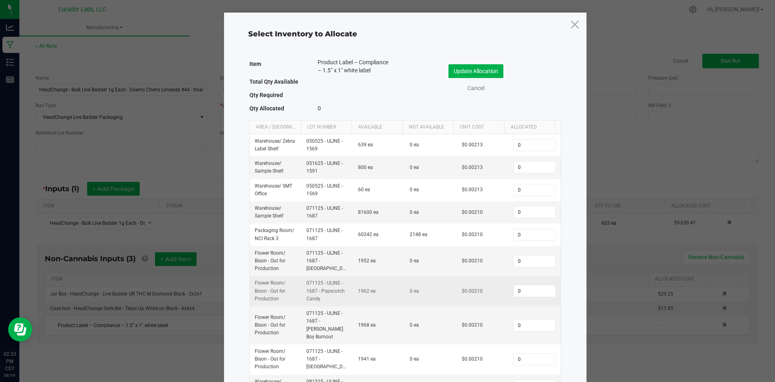
scroll to position [32, 0]
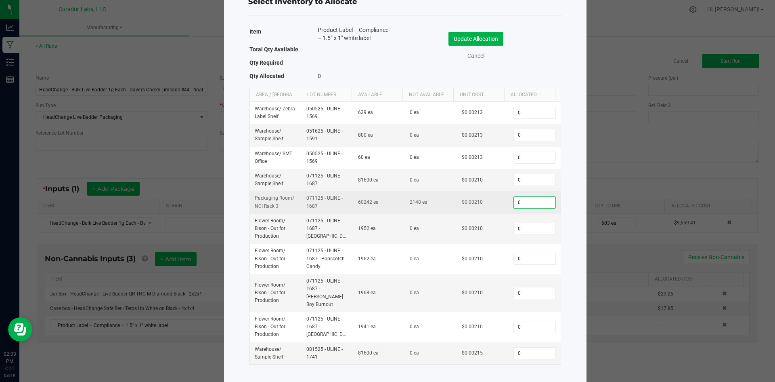
click at [514, 200] on input "0" at bounding box center [534, 202] width 41 height 11
paste input "654"
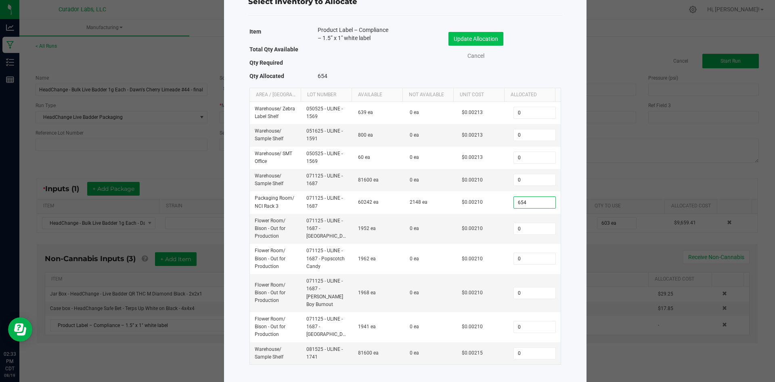
type input "654"
click at [471, 37] on button "Update Allocation" at bounding box center [476, 39] width 55 height 14
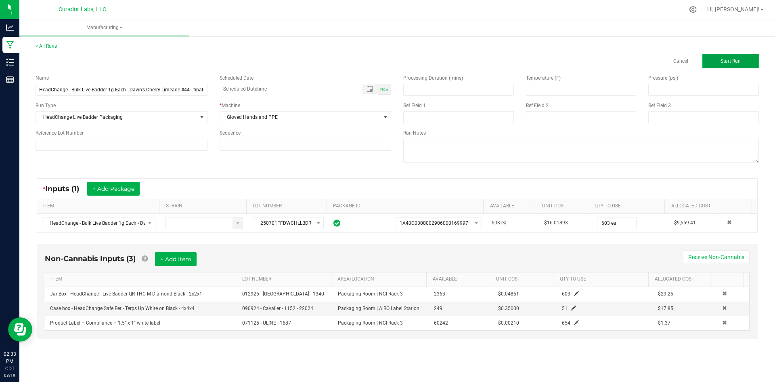
click at [718, 59] on button "Start Run" at bounding box center [731, 61] width 57 height 15
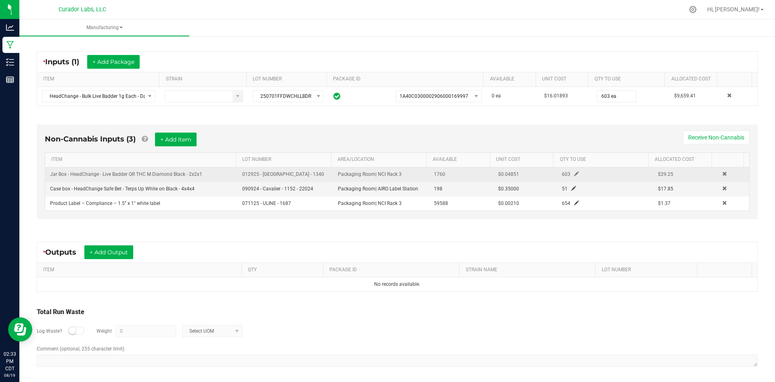
scroll to position [139, 0]
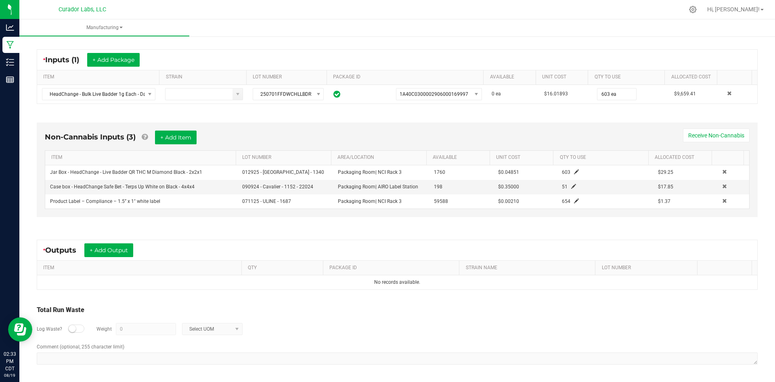
click at [110, 258] on div "* Outputs + Add Output" at bounding box center [397, 250] width 721 height 20
click at [111, 251] on button "+ Add Output" at bounding box center [108, 250] width 49 height 14
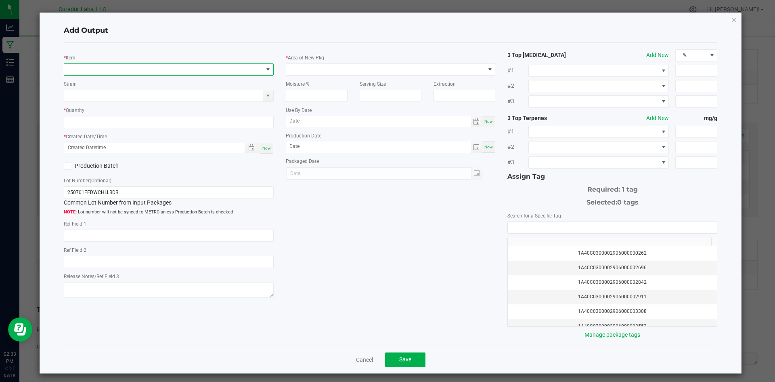
drag, startPoint x: 105, startPoint y: 69, endPoint x: 105, endPoint y: 57, distance: 12.1
click at [104, 69] on span "NO DATA FOUND" at bounding box center [163, 69] width 199 height 11
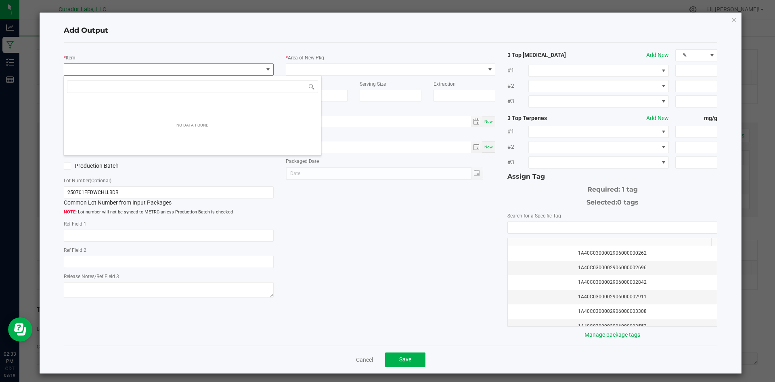
scroll to position [12, 208]
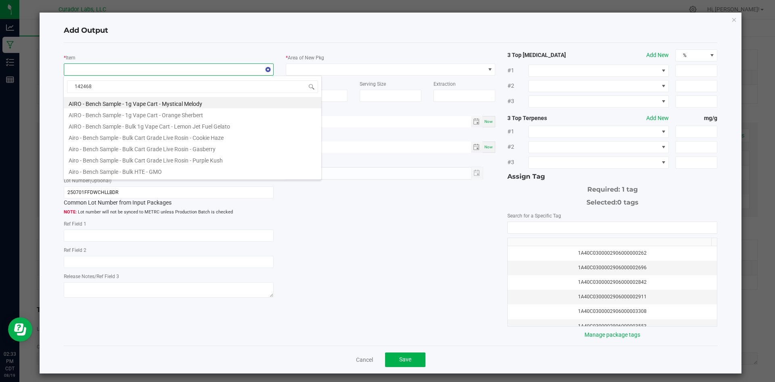
type input "1424684"
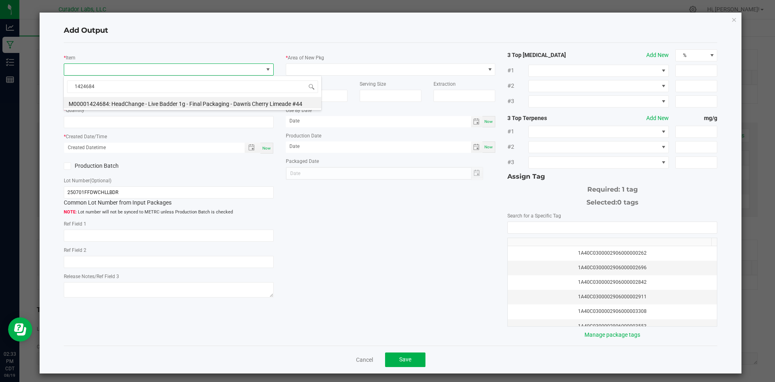
click at [103, 106] on li "M00001424684: HeadChange - Live Badder 1g - Final Packaging - Dawn's Cherry Lim…" at bounding box center [193, 102] width 258 height 11
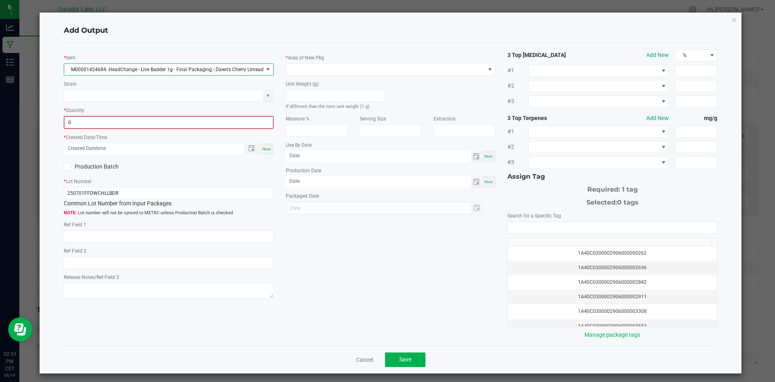
click at [98, 120] on input "0" at bounding box center [169, 122] width 208 height 11
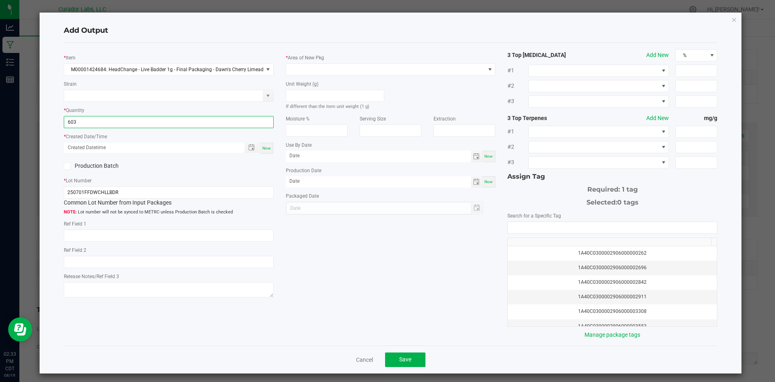
type input "603 ea"
drag, startPoint x: 264, startPoint y: 147, endPoint x: 294, endPoint y: 98, distance: 57.5
click at [265, 146] on span "Now" at bounding box center [267, 148] width 8 height 4
type input "[DATE] 2:33 PM"
type input "[DATE]"
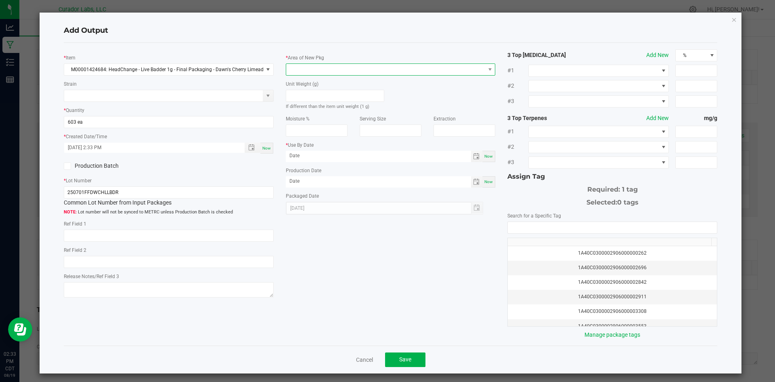
click at [315, 68] on span at bounding box center [385, 69] width 199 height 11
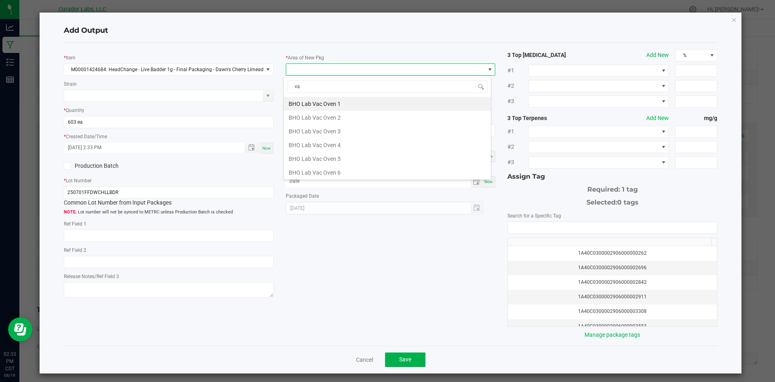
type input "vau"
click at [296, 166] on li "Vault" at bounding box center [387, 173] width 207 height 14
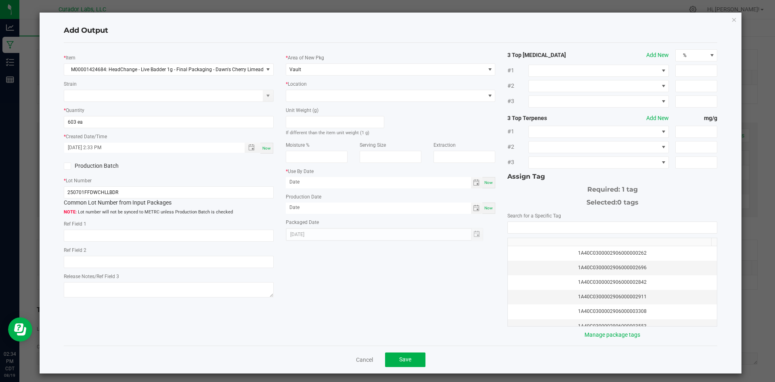
click at [333, 102] on div "Unit Weight (g) If different than the item unit weight (1 g)" at bounding box center [335, 119] width 111 height 35
click at [333, 97] on span at bounding box center [385, 95] width 199 height 11
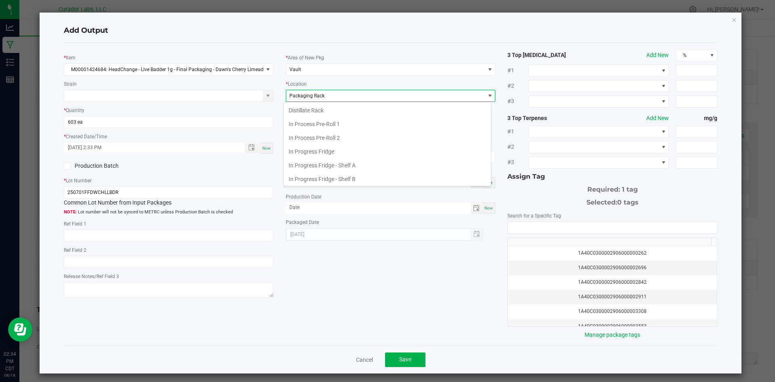
scroll to position [125, 0]
click at [333, 97] on span "Packaging Rack" at bounding box center [385, 95] width 199 height 11
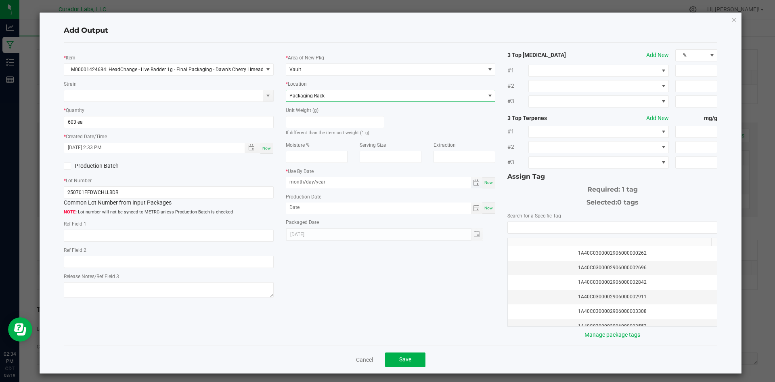
click at [325, 183] on input "month/day/year" at bounding box center [378, 182] width 185 height 10
type input "[DATE]"
click at [313, 210] on input "month/day/year" at bounding box center [378, 207] width 185 height 10
type input "[DATE]"
click at [561, 224] on input "NO DATA FOUND" at bounding box center [612, 227] width 209 height 11
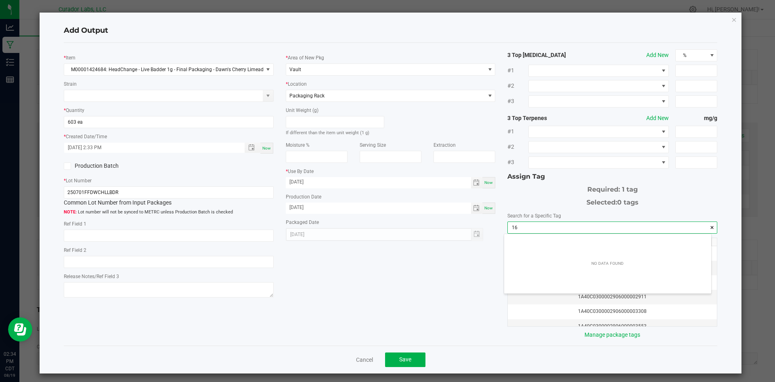
scroll to position [11, 208]
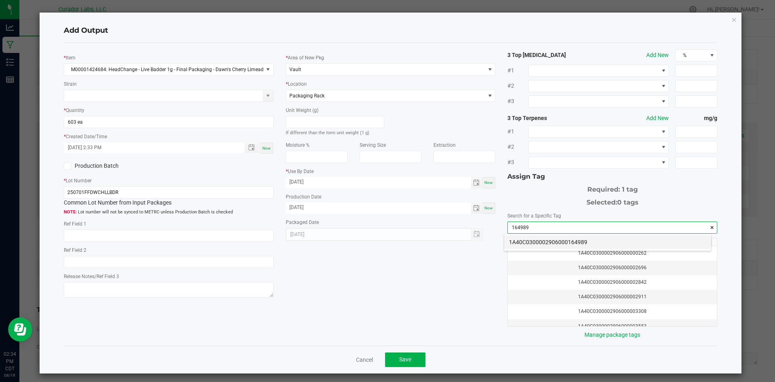
click at [560, 240] on li "1A40C0300002906000164989" at bounding box center [607, 242] width 207 height 14
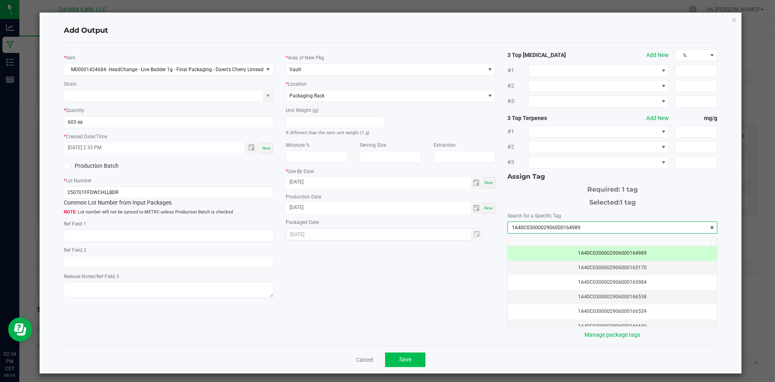
type input "1A40C0300002906000164989"
click at [401, 361] on span "Save" at bounding box center [405, 359] width 12 height 6
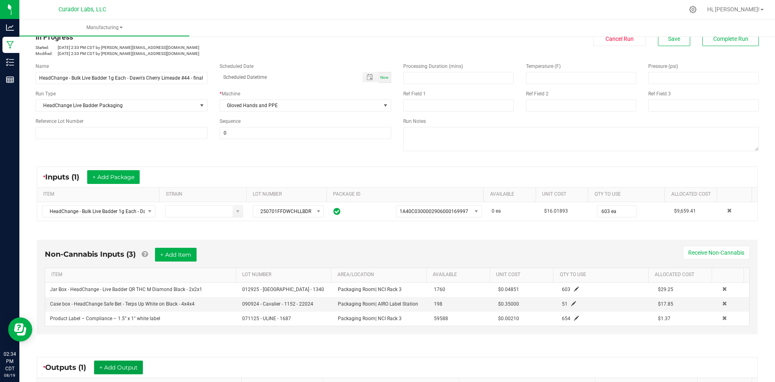
scroll to position [18, 0]
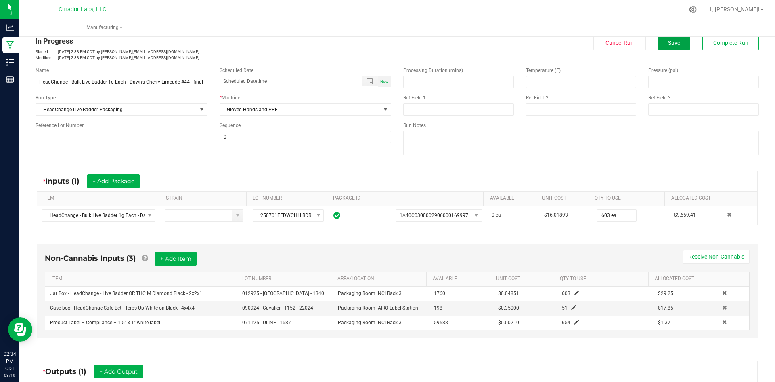
click at [673, 46] on span "Save" at bounding box center [674, 43] width 12 height 6
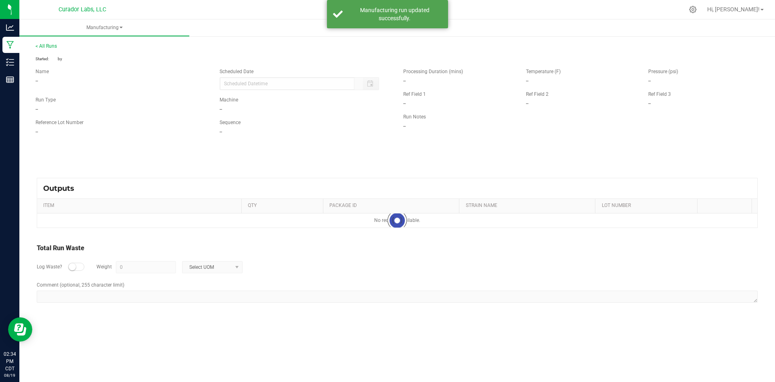
scroll to position [0, 0]
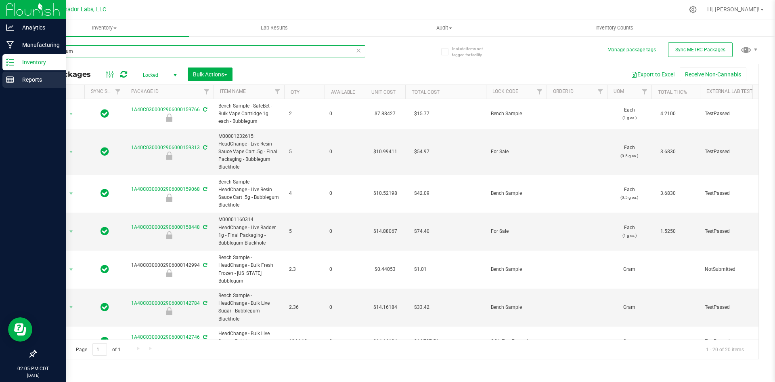
drag, startPoint x: 80, startPoint y: 55, endPoint x: 19, endPoint y: 72, distance: 63.5
click at [19, 71] on div "Include items not tagged for facility Manage package tags Sync METRC Packages b…" at bounding box center [397, 159] width 756 height 246
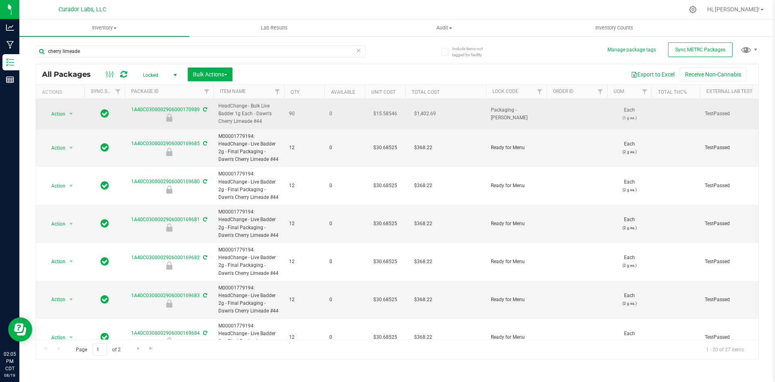
drag, startPoint x: 266, startPoint y: 120, endPoint x: 219, endPoint y: 104, distance: 49.3
click at [219, 104] on span "HeadChange - Bulk Live Badder 1g Each - Dawn's Cherry Limeade #44" at bounding box center [249, 113] width 61 height 23
copy span "HeadChange - Bulk Live Badder 1g Each - Dawn's Cherry Limeade #44"
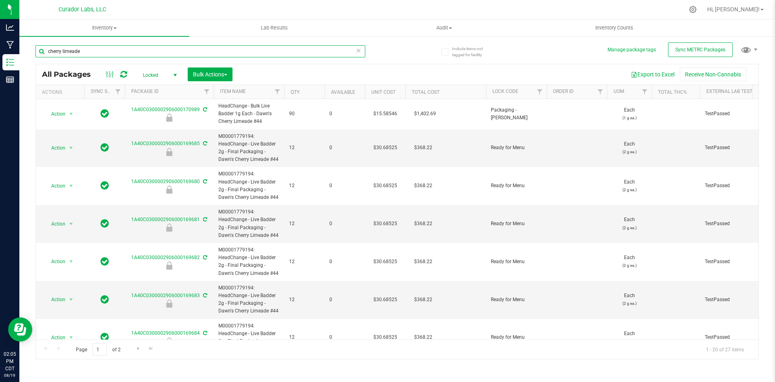
click at [82, 52] on input "cherry limeade" at bounding box center [201, 51] width 330 height 12
paste input "HeadChange - Bulk Live Badder 1g Each - Dawn's Cherry Limeade #44"
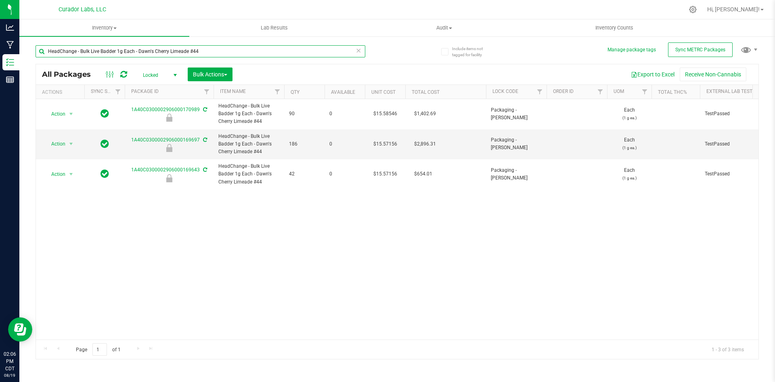
type input "HeadChange - Bulk Live Badder 1g Each - Dawn's Cherry Limeade #44"
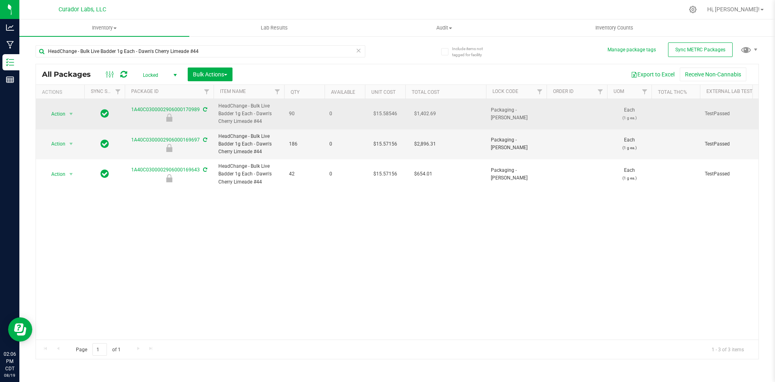
drag, startPoint x: 268, startPoint y: 122, endPoint x: 219, endPoint y: 106, distance: 51.3
click at [219, 106] on span "HeadChange - Bulk Live Badder 1g Each - Dawn's Cherry Limeade #44" at bounding box center [249, 113] width 61 height 23
copy span "HeadChange - Bulk Live Badder 1g Each - Dawn's Cherry Limeade #44"
drag, startPoint x: 130, startPoint y: 108, endPoint x: 198, endPoint y: 110, distance: 67.5
click at [198, 110] on div "1A40C0300002906000170989" at bounding box center [169, 114] width 91 height 16
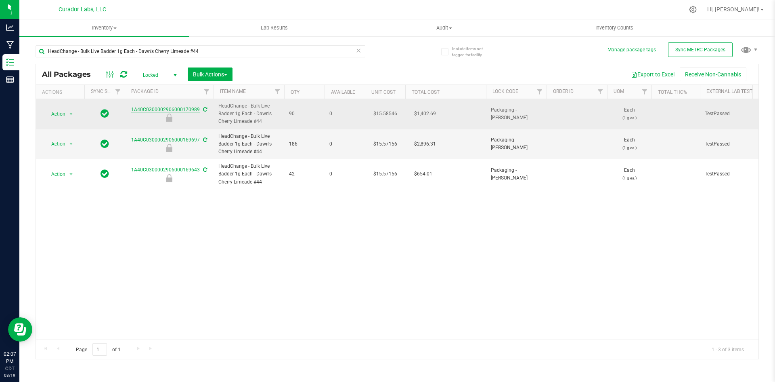
copy link "1A40C0300002906000170989"
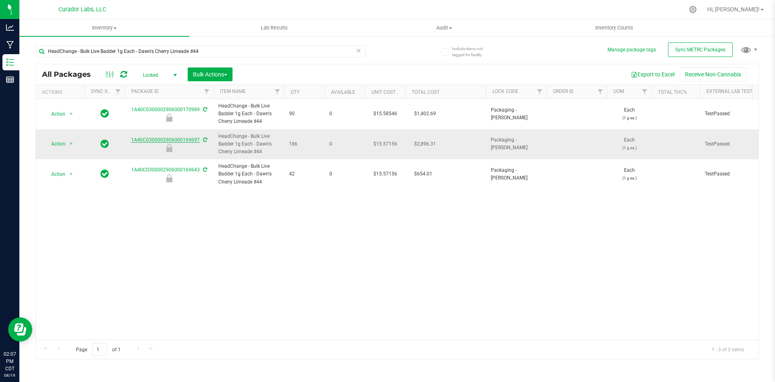
drag, startPoint x: 129, startPoint y: 140, endPoint x: 198, endPoint y: 142, distance: 68.7
click at [198, 142] on div "1A40C0300002906000169697" at bounding box center [169, 144] width 91 height 16
drag, startPoint x: 198, startPoint y: 142, endPoint x: 180, endPoint y: 138, distance: 18.5
copy link "1A40C0300002906000169697"
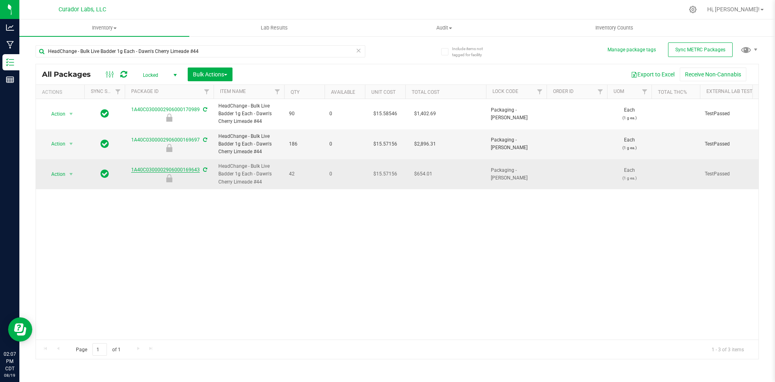
drag, startPoint x: 129, startPoint y: 169, endPoint x: 198, endPoint y: 171, distance: 69.5
click at [198, 171] on div "1A40C0300002906000169643" at bounding box center [169, 174] width 91 height 16
copy link "1A40C0300002906000169643"
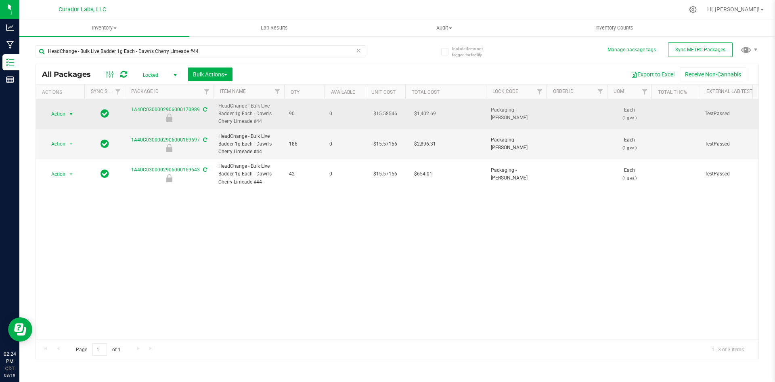
click at [59, 113] on span "Action" at bounding box center [55, 113] width 22 height 11
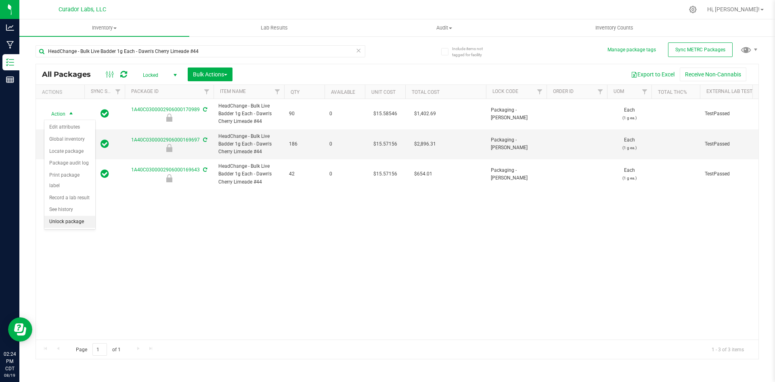
click at [61, 216] on li "Unlock package" at bounding box center [69, 222] width 51 height 12
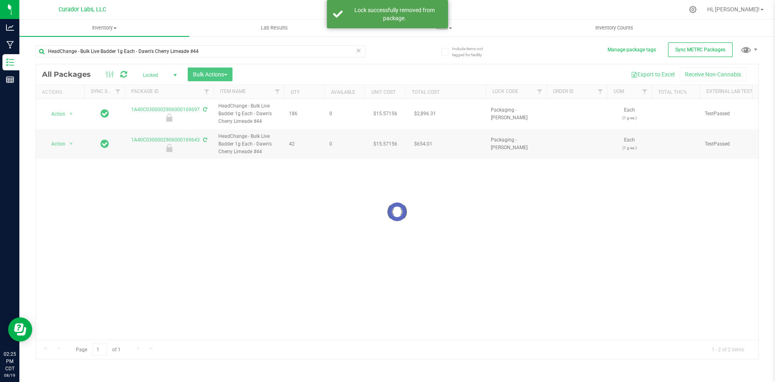
click at [159, 75] on div at bounding box center [397, 211] width 723 height 294
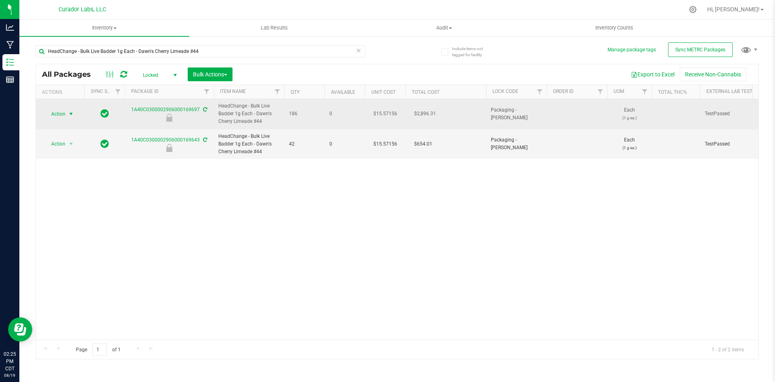
click at [58, 116] on span "Action" at bounding box center [55, 113] width 22 height 11
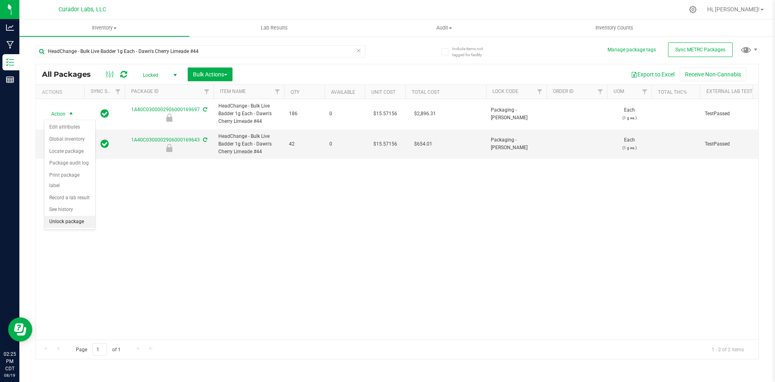
click at [51, 216] on li "Unlock package" at bounding box center [69, 222] width 51 height 12
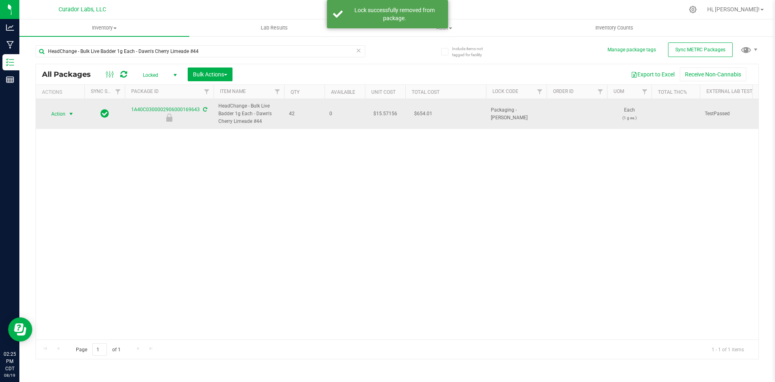
click at [71, 114] on span "select" at bounding box center [71, 114] width 6 height 6
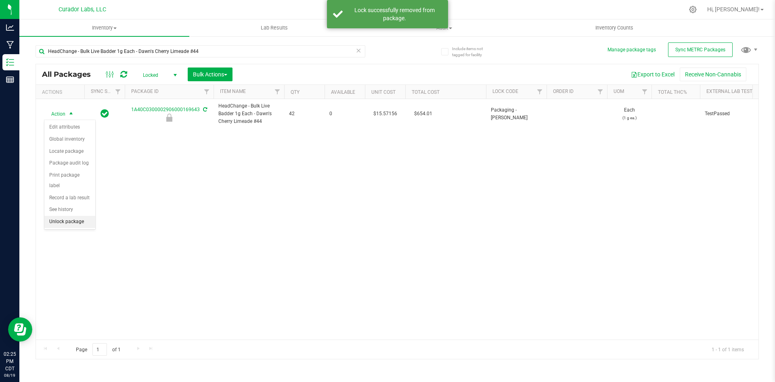
click at [65, 216] on li "Unlock package" at bounding box center [69, 222] width 51 height 12
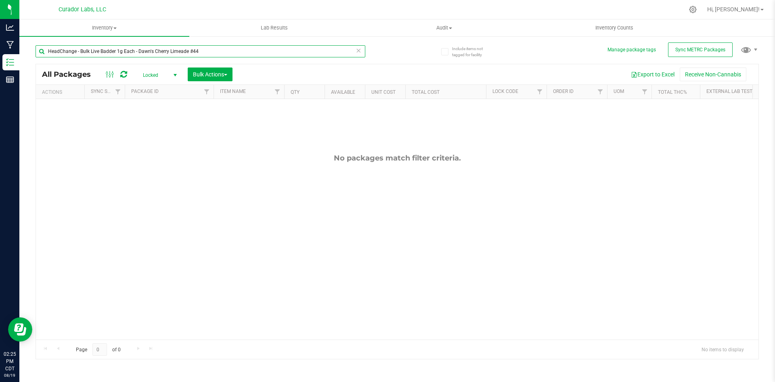
drag, startPoint x: 209, startPoint y: 51, endPoint x: 29, endPoint y: 57, distance: 179.8
click at [29, 57] on div "Include items not tagged for facility Manage package tags Sync METRC Packages H…" at bounding box center [397, 159] width 756 height 246
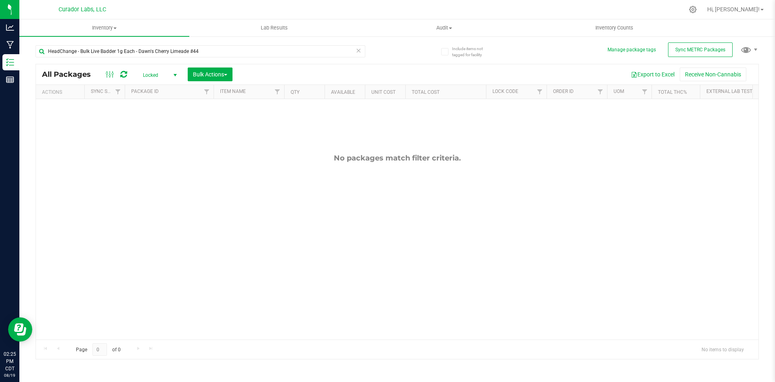
click at [154, 77] on span "Locked" at bounding box center [158, 74] width 44 height 11
click at [171, 73] on span "select" at bounding box center [175, 74] width 10 height 11
click at [152, 86] on li "Active Only" at bounding box center [158, 88] width 44 height 12
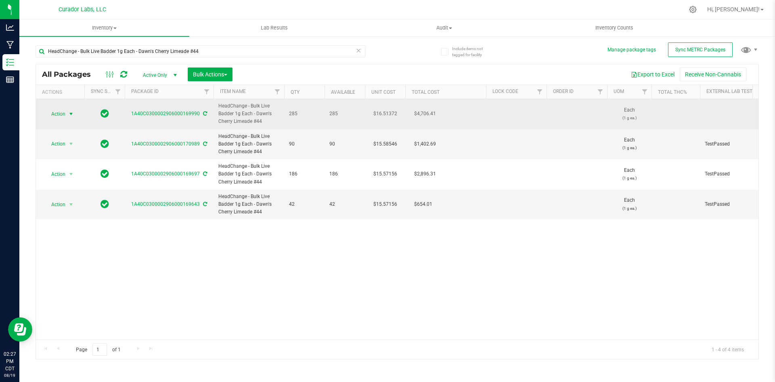
click at [61, 117] on span "Action" at bounding box center [55, 113] width 22 height 11
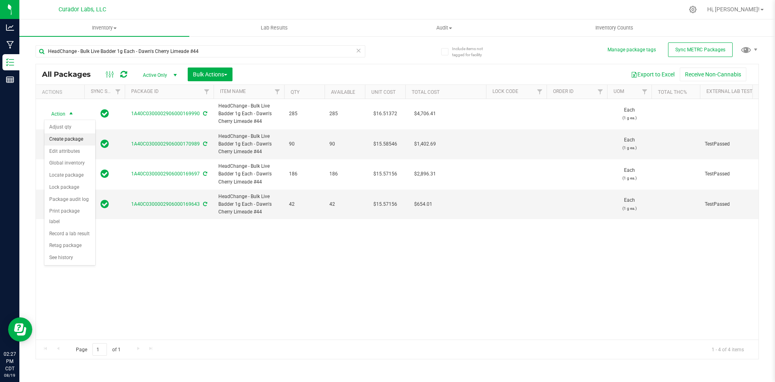
click at [65, 140] on li "Create package" at bounding box center [69, 139] width 51 height 12
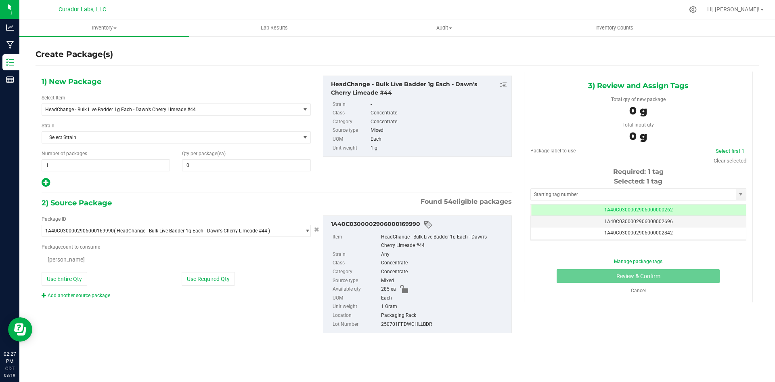
type input "0"
click at [199, 165] on span at bounding box center [246, 165] width 128 height 12
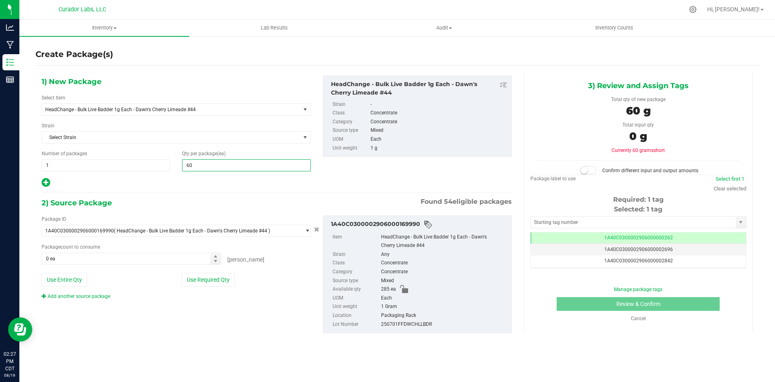
type input "603"
click at [67, 274] on button "Use Entire Qty" at bounding box center [65, 280] width 46 height 14
type input "285 ea"
click at [44, 294] on icon at bounding box center [44, 295] width 5 height 5
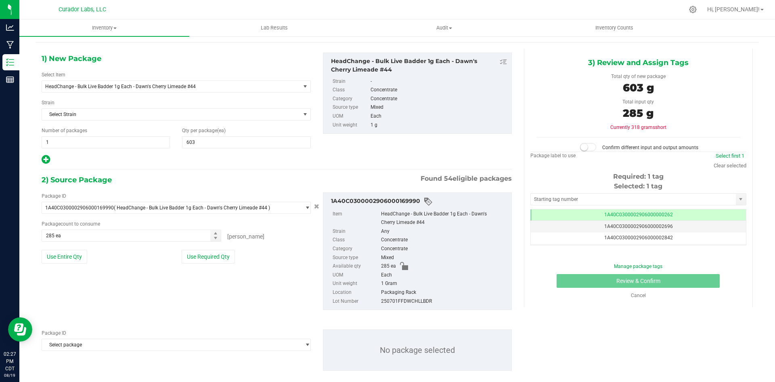
scroll to position [35, 0]
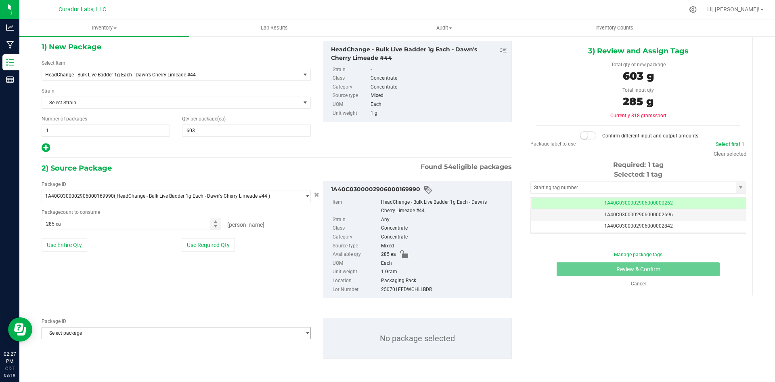
click at [68, 334] on span "Select package" at bounding box center [171, 332] width 258 height 11
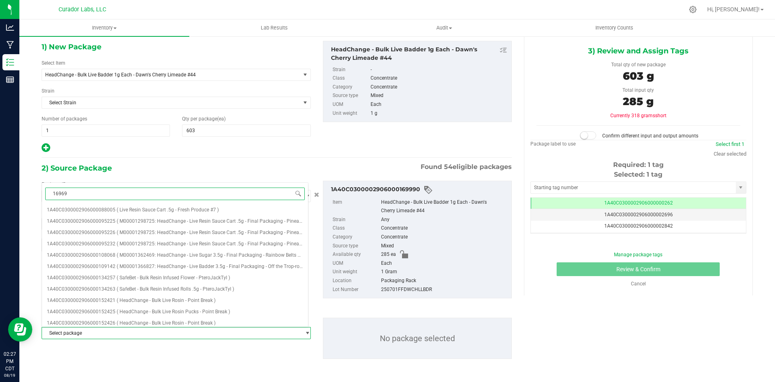
type input "169697"
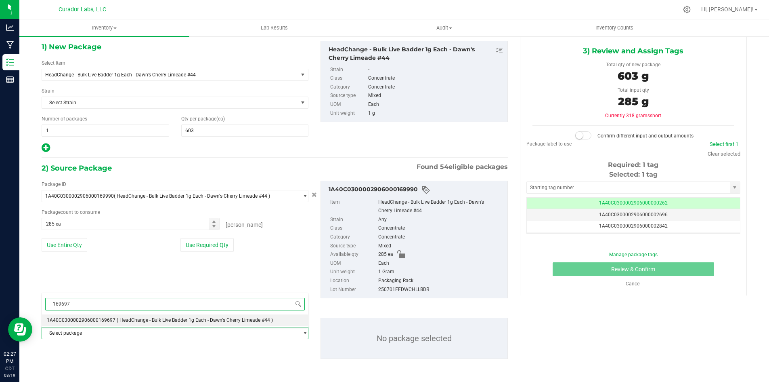
click at [148, 319] on span "( HeadChange - Bulk Live Badder 1g Each - Dawn's Cherry Limeade #44 )" at bounding box center [195, 320] width 156 height 6
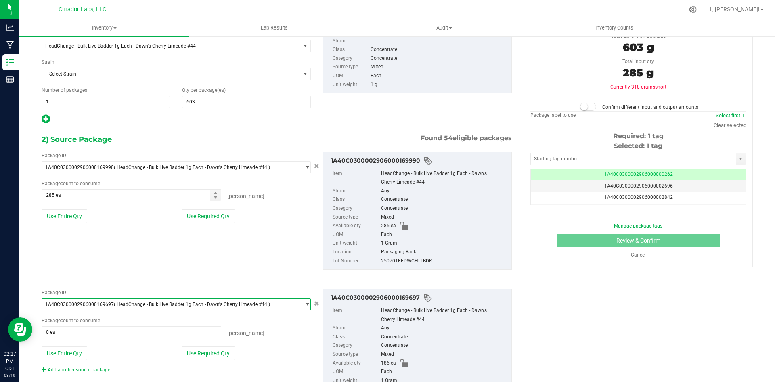
scroll to position [111, 0]
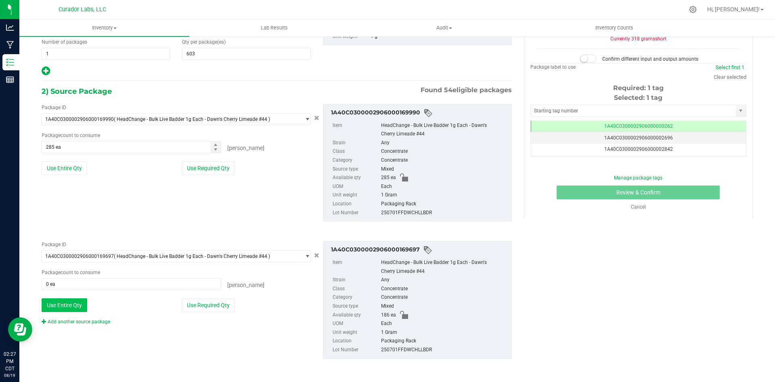
click at [74, 306] on button "Use Entire Qty" at bounding box center [65, 305] width 46 height 14
type input "186 ea"
click at [63, 321] on link "Add another source package" at bounding box center [76, 322] width 69 height 6
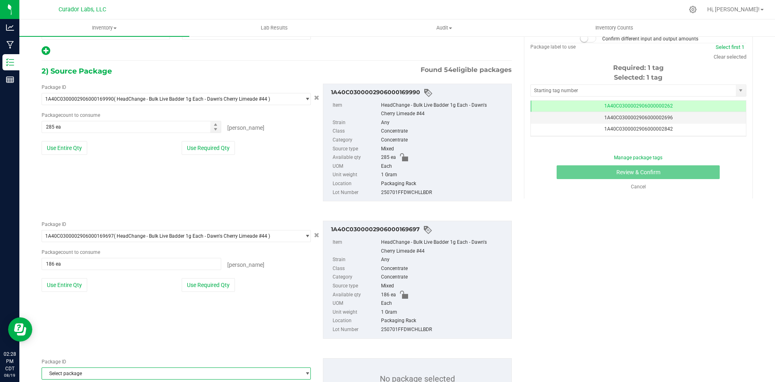
click at [60, 376] on span "Select package" at bounding box center [171, 373] width 258 height 11
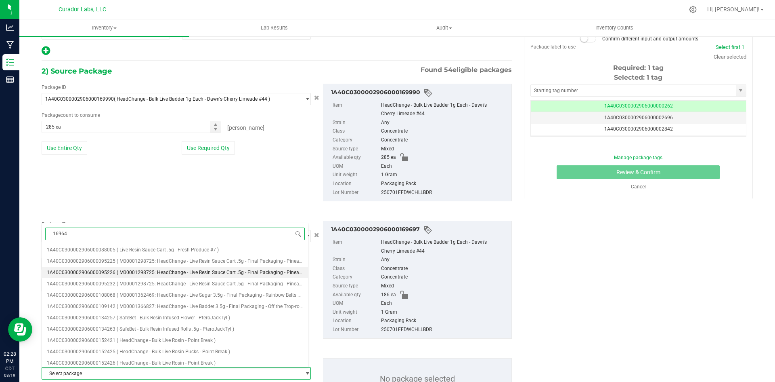
type input "169643"
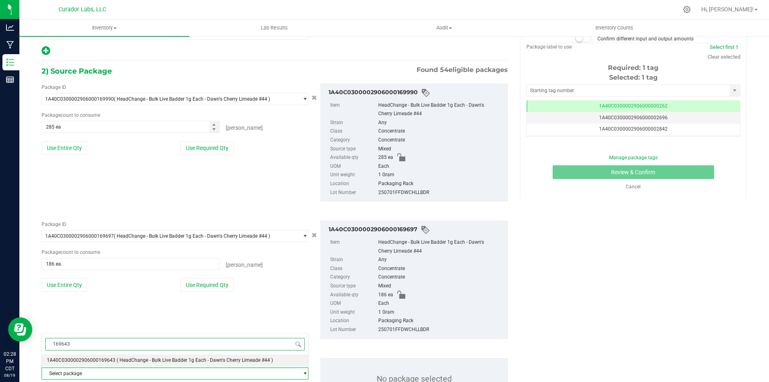
click at [111, 360] on span "1A40C0300002906000169643" at bounding box center [81, 360] width 69 height 6
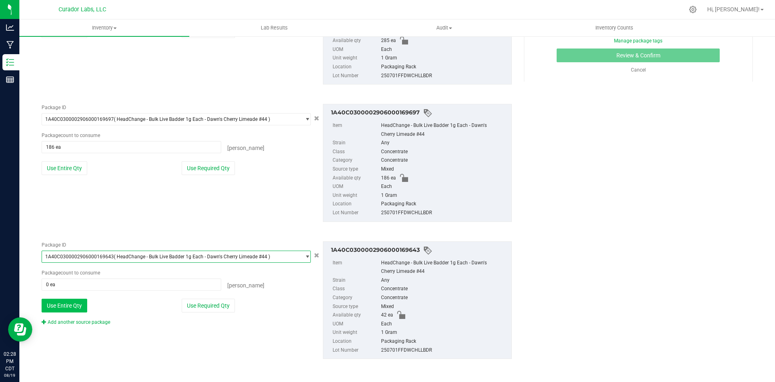
click at [78, 304] on button "Use Entire Qty" at bounding box center [65, 305] width 46 height 14
type input "42 ea"
click at [46, 323] on span at bounding box center [45, 322] width 6 height 6
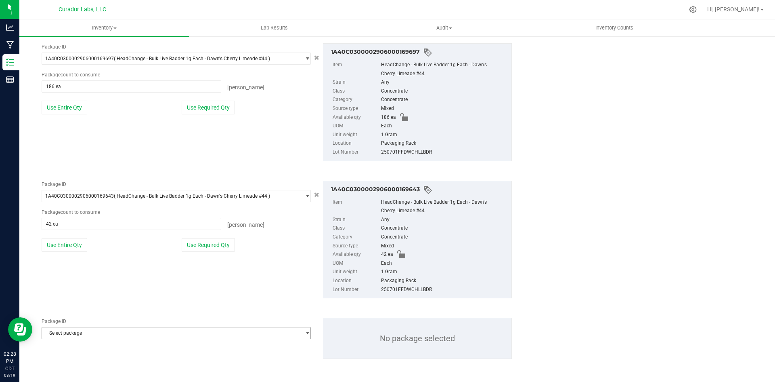
click at [58, 329] on span "Select package" at bounding box center [171, 332] width 258 height 11
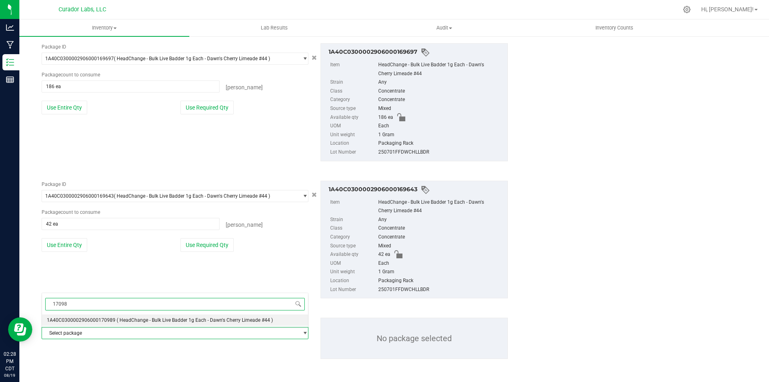
type input "170989"
click at [82, 317] on span "1A40C0300002906000170989" at bounding box center [81, 320] width 69 height 6
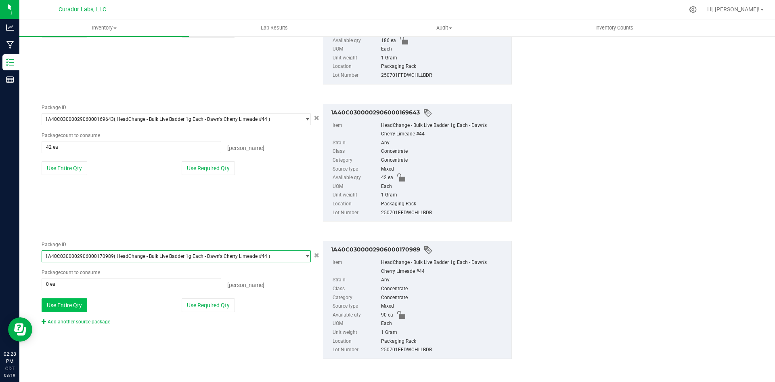
click at [53, 299] on button "Use Entire Qty" at bounding box center [65, 305] width 46 height 14
type input "90 ea"
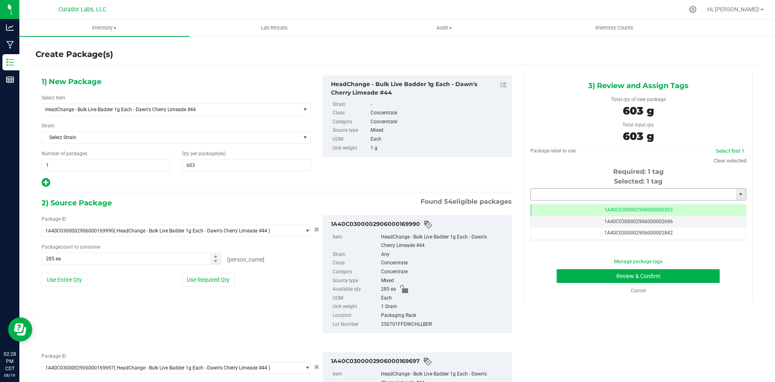
click at [583, 197] on input "text" at bounding box center [633, 194] width 205 height 11
click at [577, 207] on li "1A40C0300002906000169997" at bounding box center [633, 208] width 213 height 12
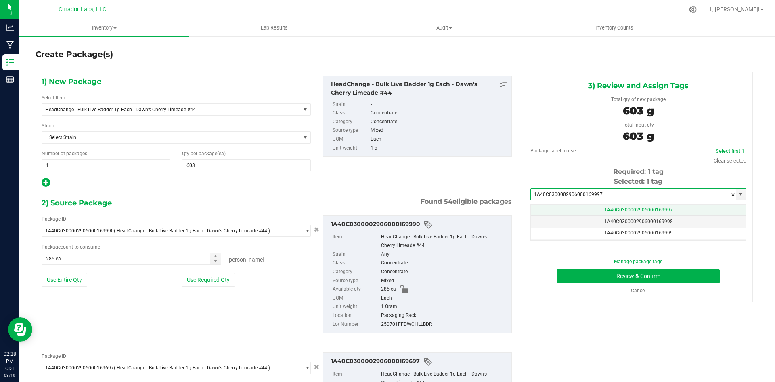
scroll to position [0, 0]
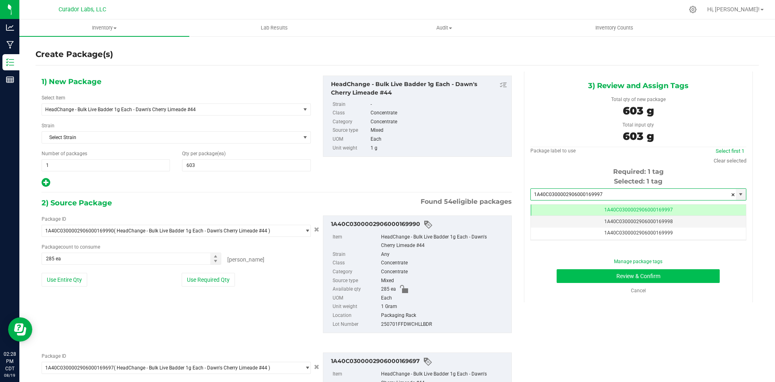
type input "1A40C0300002906000169997"
click at [578, 280] on button "Review & Confirm" at bounding box center [638, 276] width 163 height 14
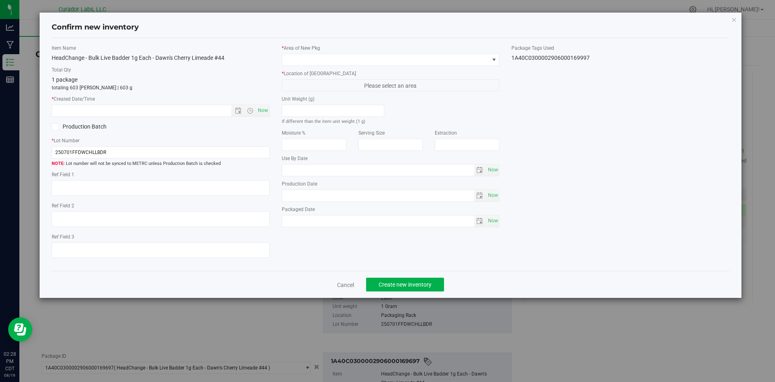
type input "2025-07-29"
click at [261, 108] on span "Now" at bounding box center [263, 111] width 14 height 12
type input "8/19/2025 2:28 PM"
click at [303, 59] on span at bounding box center [385, 59] width 207 height 11
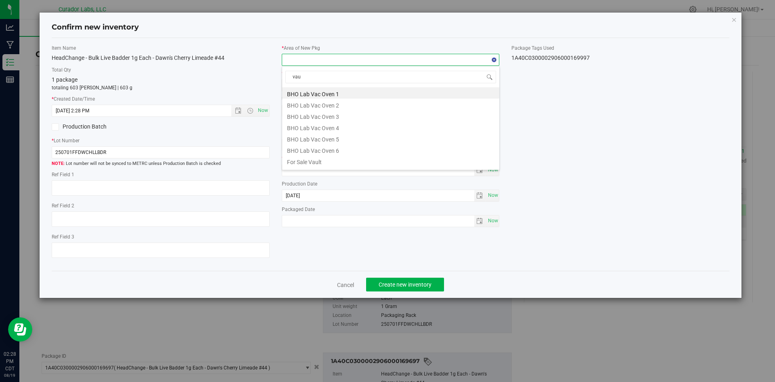
type input "vaul"
click at [313, 153] on li "Vault" at bounding box center [390, 149] width 217 height 11
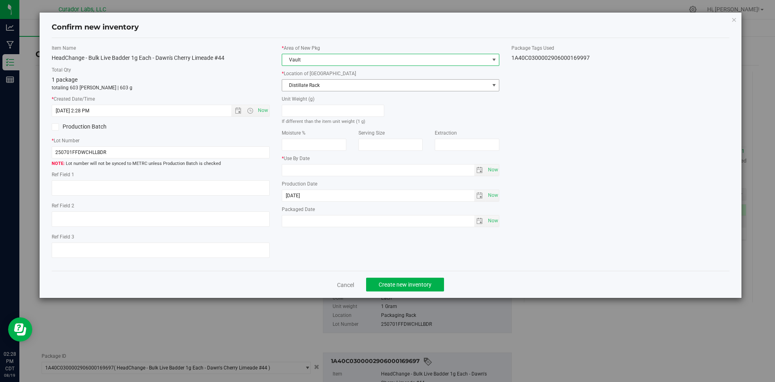
click at [306, 84] on span "Distillate Rack" at bounding box center [385, 85] width 207 height 11
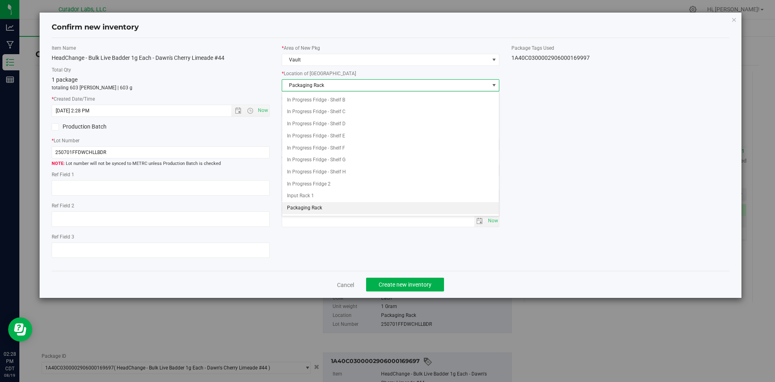
click at [305, 83] on span "Packaging Rack" at bounding box center [385, 85] width 207 height 11
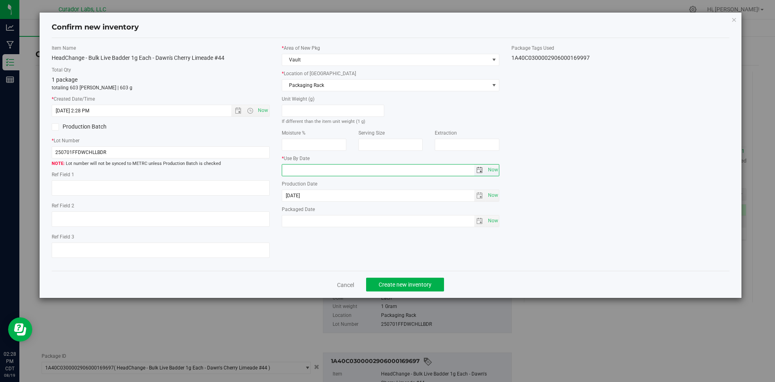
click at [294, 168] on input "text" at bounding box center [378, 169] width 192 height 11
type input "2026-07-29"
click at [309, 219] on input "text" at bounding box center [378, 220] width 192 height 11
click at [492, 216] on span "Now" at bounding box center [493, 221] width 14 height 12
type input "2025-08-19"
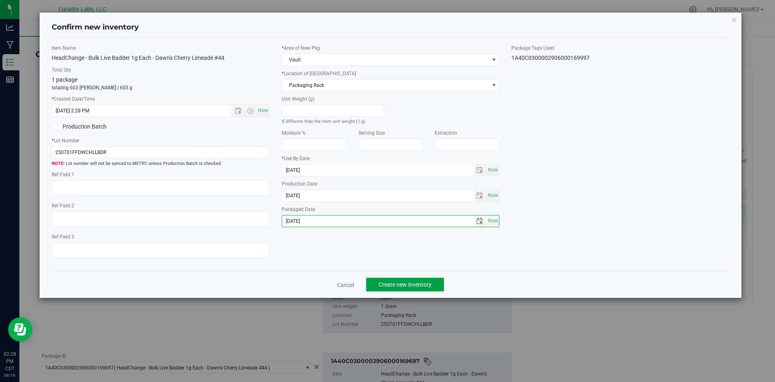
click at [429, 288] on span "Create new inventory" at bounding box center [405, 284] width 53 height 6
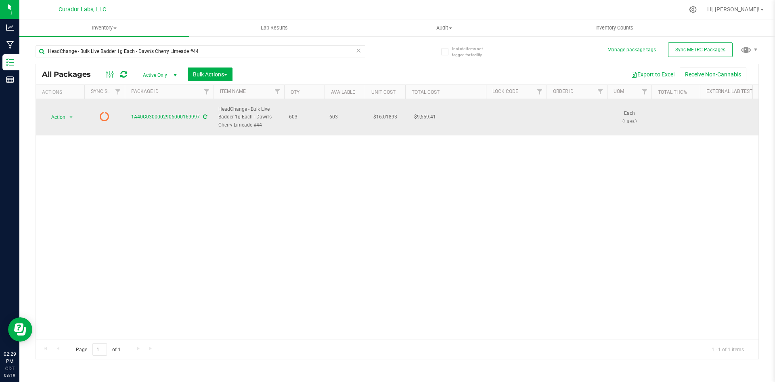
click at [204, 116] on icon at bounding box center [205, 116] width 4 height 5
drag, startPoint x: 263, startPoint y: 126, endPoint x: 215, endPoint y: 105, distance: 52.3
click at [215, 105] on td "HeadChange - Bulk Live Badder 1g Each - Dawn's Cherry Limeade #44" at bounding box center [249, 117] width 71 height 36
copy span "HeadChange - Bulk Live Badder 1g Each - Dawn's Cherry Limeade #44"
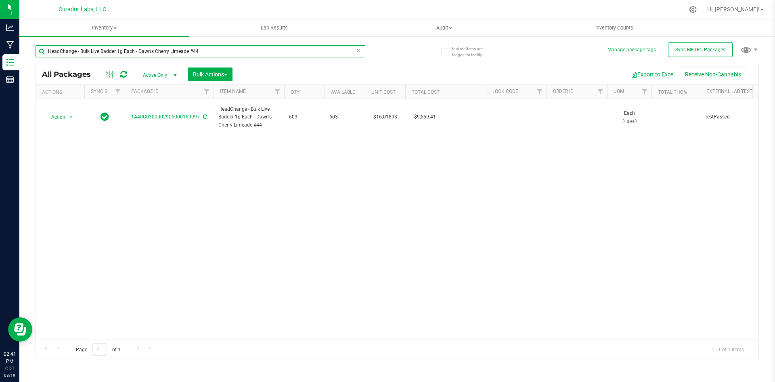
drag, startPoint x: 209, startPoint y: 50, endPoint x: 46, endPoint y: 52, distance: 163.2
click at [46, 52] on input "HeadChange - Bulk Live Badder 1g Each - Dawn's Cherry Limeade #44" at bounding box center [201, 51] width 330 height 12
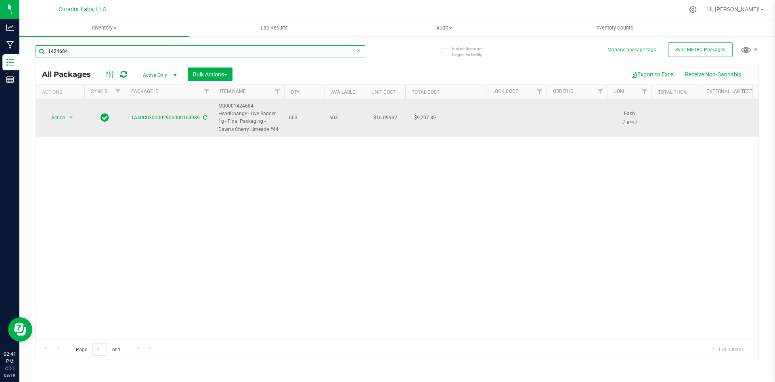
type input "1424684"
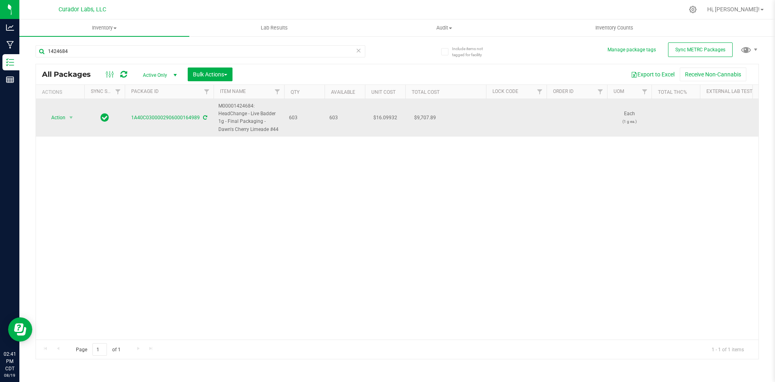
drag, startPoint x: 284, startPoint y: 127, endPoint x: 219, endPoint y: 103, distance: 68.4
click at [219, 104] on td "M00001424684: HeadChange - Live Badder 1g - Final Packaging - Dawn's Cherry Lim…" at bounding box center [249, 118] width 71 height 38
copy span "M00001424684: HeadChange - Live Badder 1g - Final Packaging - Dawn's Cherry Lim…"
click at [60, 119] on span "Action" at bounding box center [55, 117] width 22 height 11
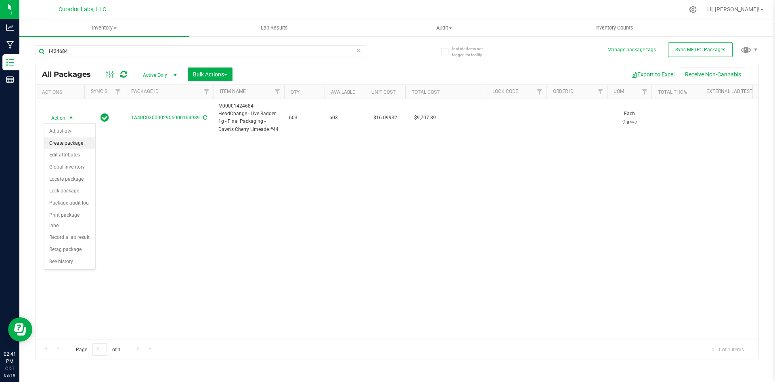
click at [55, 141] on li "Create package" at bounding box center [69, 143] width 51 height 12
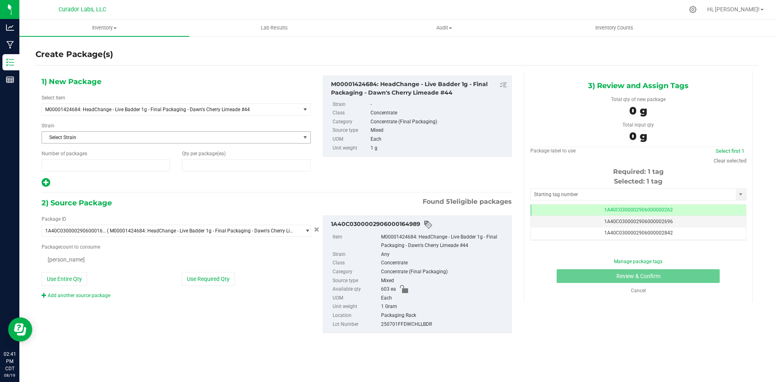
type input "1"
type input "0"
click at [224, 169] on span at bounding box center [246, 165] width 128 height 12
type input "3"
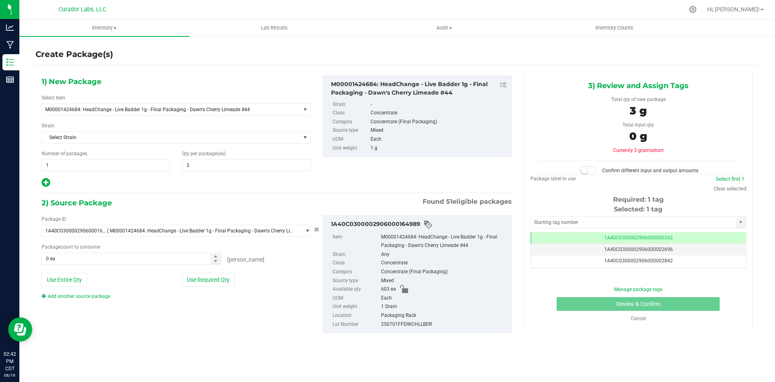
click at [44, 182] on icon at bounding box center [46, 182] width 8 height 10
type input "3"
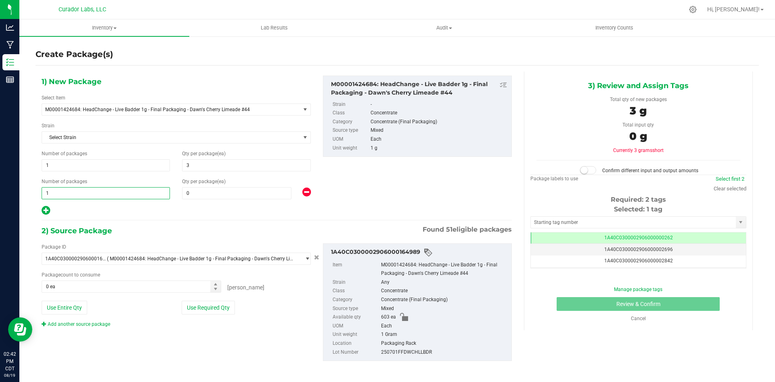
drag, startPoint x: 60, startPoint y: 192, endPoint x: 23, endPoint y: 203, distance: 38.8
click at [23, 203] on div "Create Package(s) 1) New Package Select Item M00001424684: HeadChange - Live Ba…" at bounding box center [397, 162] width 756 height 252
type input "50"
click at [198, 189] on input "0" at bounding box center [237, 192] width 109 height 11
type input "50"
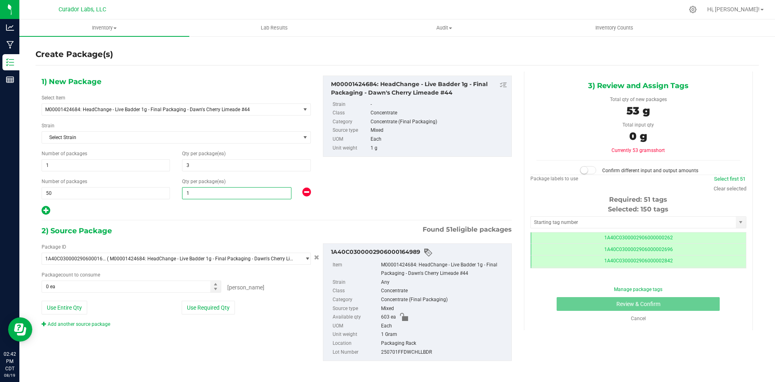
type input "12"
click at [210, 216] on div "1) New Package Select Item M00001424684: HeadChange - Live Badder 1g - Final Pa…" at bounding box center [277, 224] width 483 height 307
click at [64, 314] on button "Use Entire Qty" at bounding box center [65, 307] width 46 height 14
type input "603 ea"
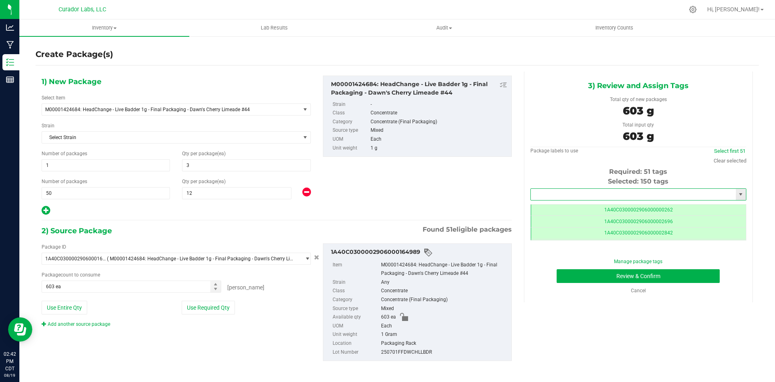
click at [553, 196] on input "text" at bounding box center [633, 194] width 205 height 11
click at [552, 204] on li "1A40C0300002906000166538" at bounding box center [633, 208] width 213 height 12
type input "1A40C0300002906000166538"
click at [562, 275] on button "Review & Confirm" at bounding box center [638, 276] width 163 height 14
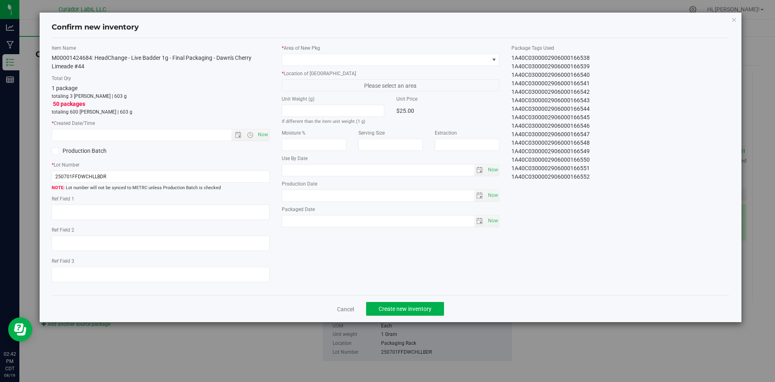
type input "2025-07-29"
click at [265, 133] on span "Now" at bounding box center [263, 135] width 14 height 12
type input "8/19/2025 2:42 PM"
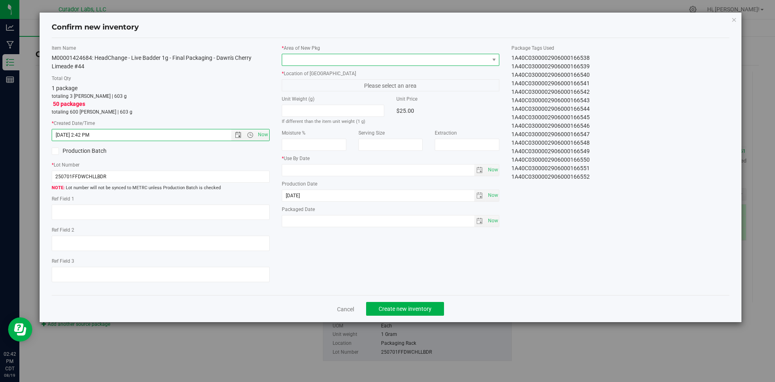
click at [317, 54] on span at bounding box center [385, 59] width 207 height 11
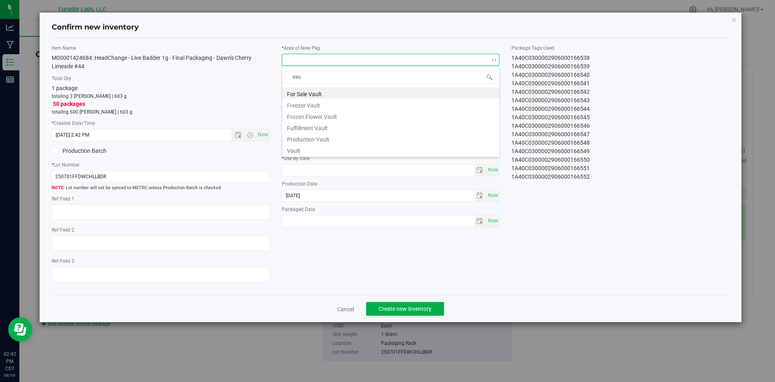
type input "vaul"
click at [288, 148] on li "Vault" at bounding box center [390, 149] width 217 height 11
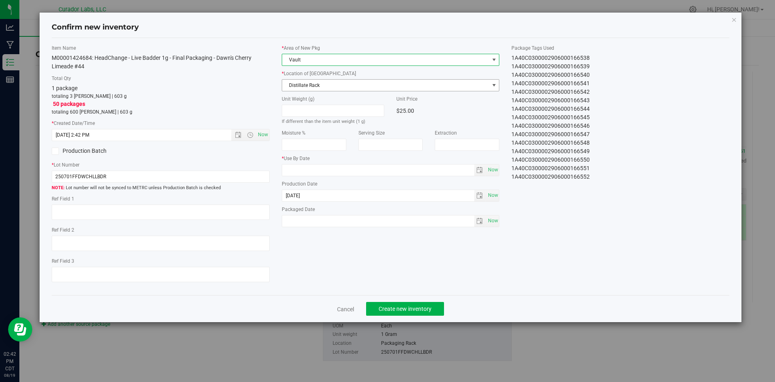
click at [300, 84] on span "Distillate Rack" at bounding box center [385, 85] width 207 height 11
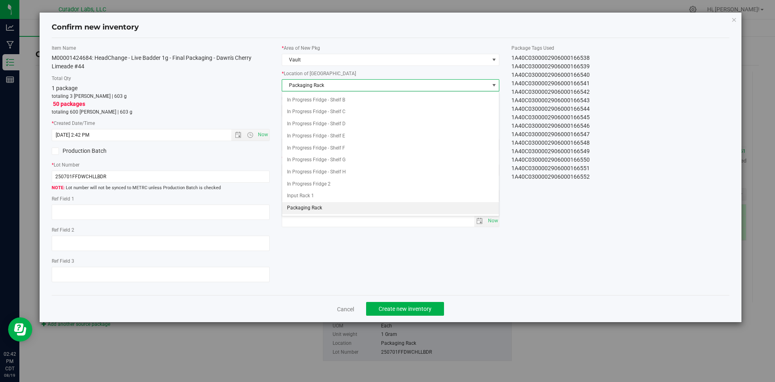
click at [300, 84] on span "Packaging Rack" at bounding box center [385, 85] width 207 height 11
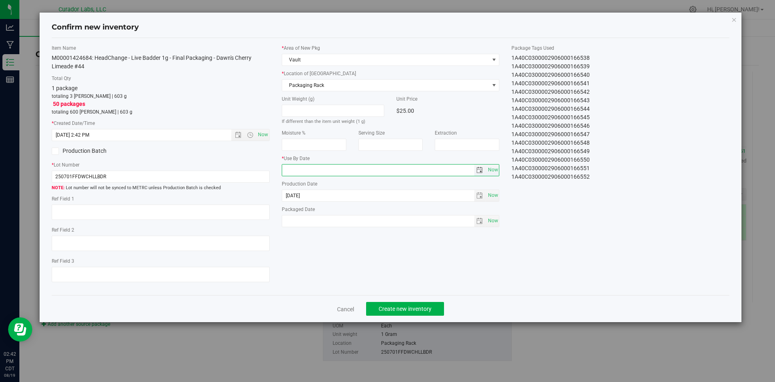
click at [309, 172] on input "text" at bounding box center [378, 169] width 192 height 11
type input "2026-07-29"
click at [488, 222] on span "Now" at bounding box center [493, 221] width 14 height 12
type input "2025-08-19"
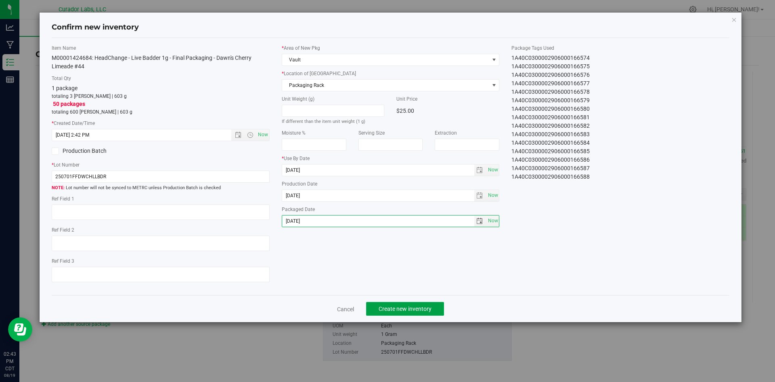
click at [404, 308] on span "Create new inventory" at bounding box center [405, 308] width 53 height 6
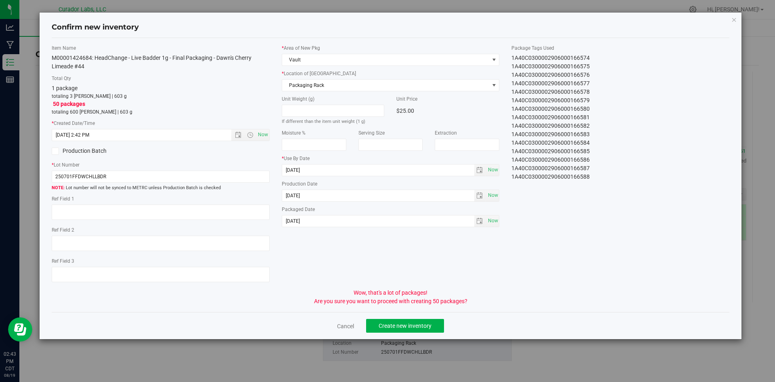
drag, startPoint x: 255, startPoint y: 57, endPoint x: 115, endPoint y: 61, distance: 140.2
click at [113, 62] on div "M00001424684: HeadChange - Live Badder 1g - Final Packaging - Dawn's Cherry Lim…" at bounding box center [161, 62] width 218 height 17
drag, startPoint x: 97, startPoint y: 67, endPoint x: 85, endPoint y: 67, distance: 12.1
click at [90, 67] on div "M00001424684: HeadChange - Live Badder 1g - Final Packaging - Dawn's Cherry Lim…" at bounding box center [161, 62] width 218 height 17
drag, startPoint x: 85, startPoint y: 65, endPoint x: 53, endPoint y: 57, distance: 33.1
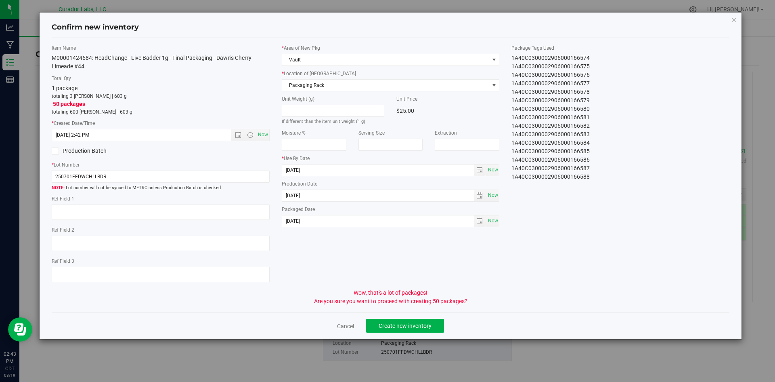
click at [53, 57] on div "M00001424684: HeadChange - Live Badder 1g - Final Packaging - Dawn's Cherry Lim…" at bounding box center [161, 62] width 218 height 17
copy div "M00001424684: HeadChange - Live Badder 1g - Final Packaging - Dawn's Cherry Lim…"
click at [397, 324] on span "Create new inventory" at bounding box center [405, 325] width 53 height 6
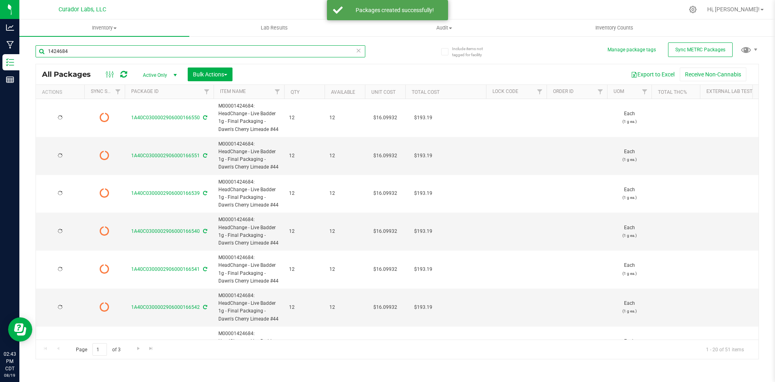
click at [46, 55] on input "1424684" at bounding box center [201, 51] width 330 height 12
paste input "M00001424684: HeadChange - Live Badder 1g - Final Packaging - Dawn's Cherry Lim…"
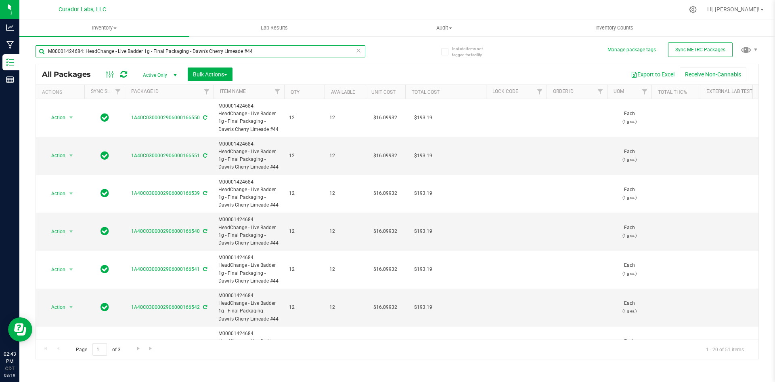
type input "M00001424684: HeadChange - Live Badder 1g - Final Packaging - Dawn's Cherry Lim…"
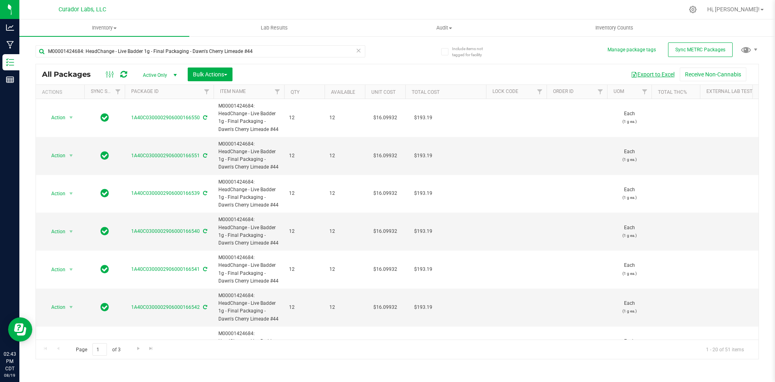
click at [663, 76] on button "Export to Excel" at bounding box center [653, 74] width 54 height 14
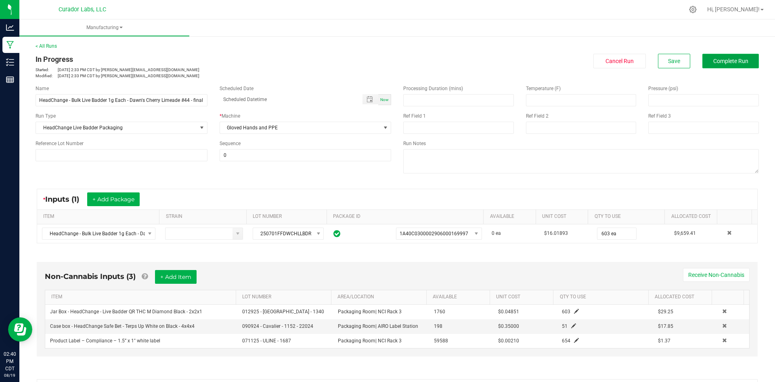
click at [703, 57] on button "Complete Run" at bounding box center [731, 61] width 57 height 15
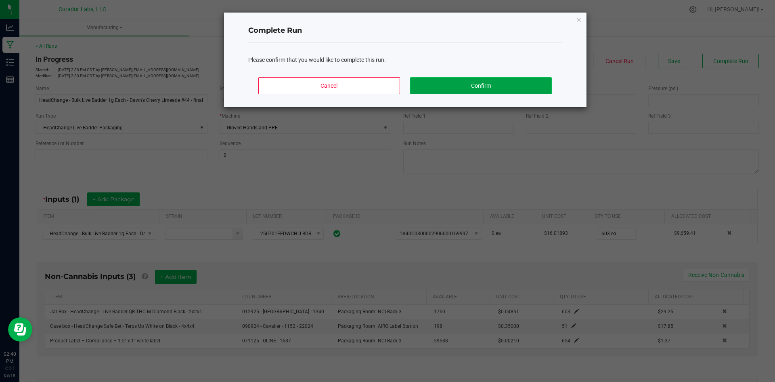
click at [449, 89] on button "Confirm" at bounding box center [480, 85] width 141 height 17
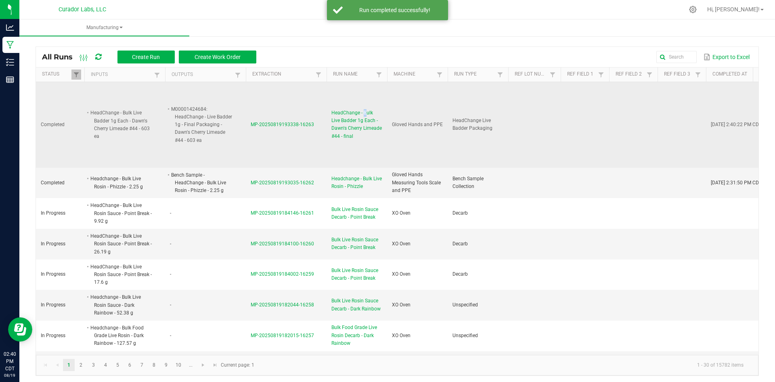
click at [364, 115] on span "HeadChange - Bulk Live Badder 1g Each - Dawn's Cherry Limeade #44 - final" at bounding box center [357, 124] width 51 height 31
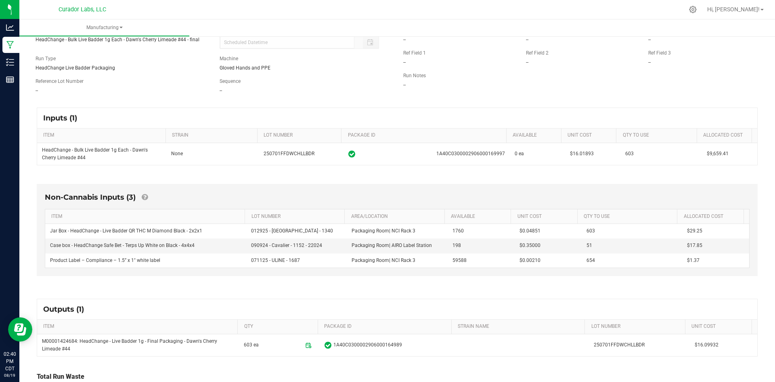
scroll to position [108, 0]
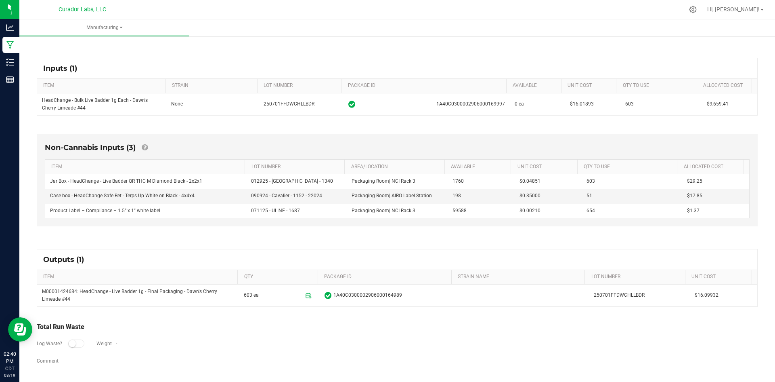
drag, startPoint x: 36, startPoint y: 57, endPoint x: 384, endPoint y: 384, distance: 477.5
click at [384, 381] on html "Analytics Manufacturing Inventory Reports 02:40 PM CDT 08/19/2025 08/19 Curador…" at bounding box center [387, 191] width 775 height 382
copy manufacturing-process-run "Completed Started: Aug 19, 2025 2:33 PM CDT by senia@curadorbrands.com Complete…"
